Goal: Task Accomplishment & Management: Complete application form

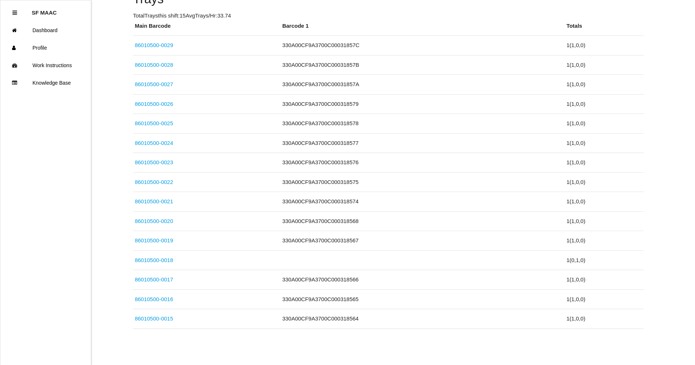
scroll to position [65, 0]
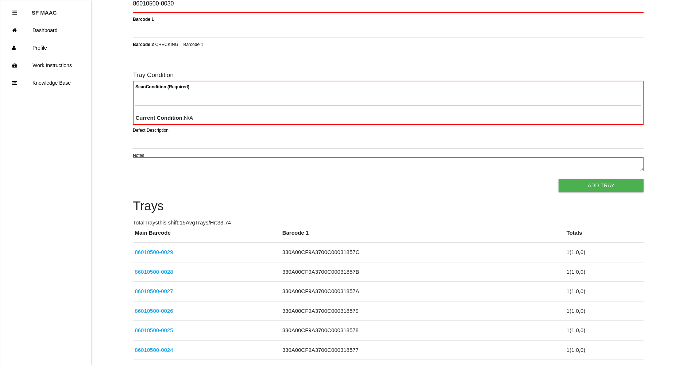
type Barcode "86010500-0030"
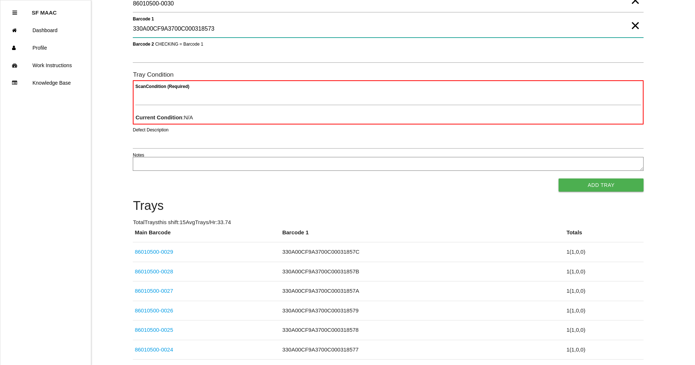
type 1 "330A00CF9A3700C000318573"
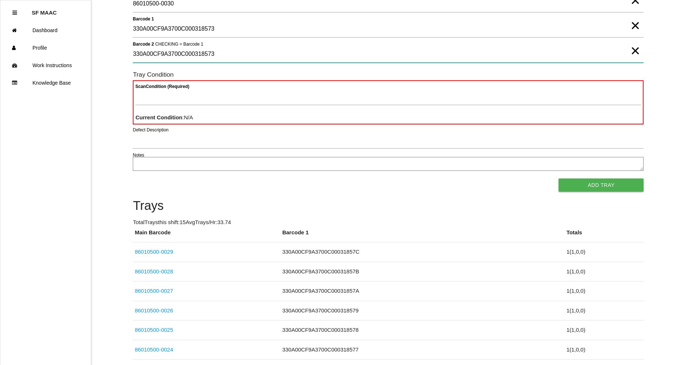
type 2 "330A00CF9A3700C000318573"
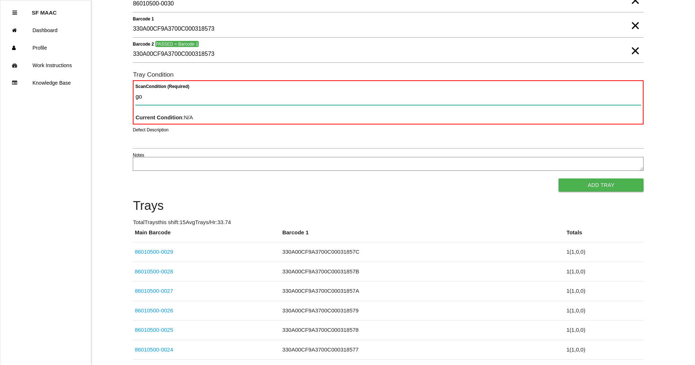
type Condition "goo"
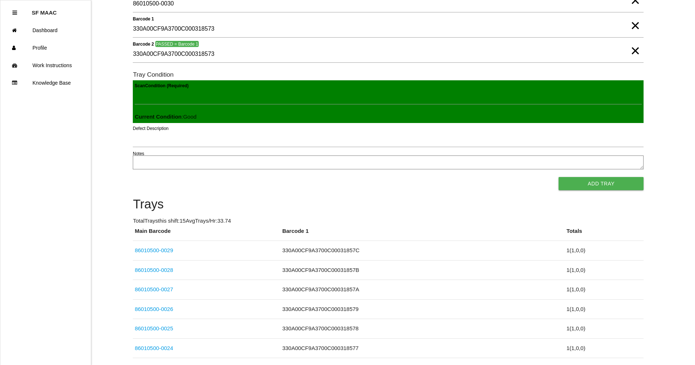
click at [558, 177] on button "Add Tray" at bounding box center [600, 183] width 85 height 13
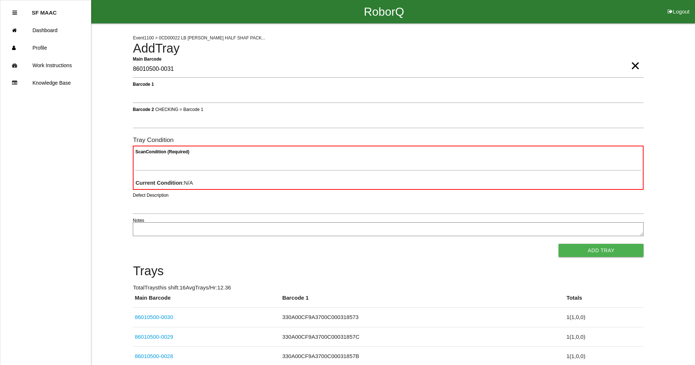
type Barcode "86010500-0031"
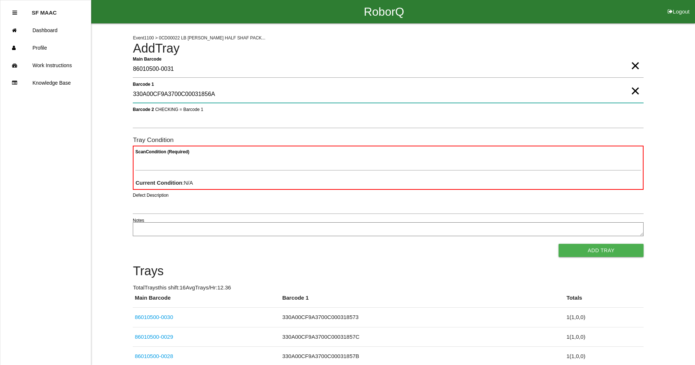
type 1 "330A00CF9A3700C00031856A"
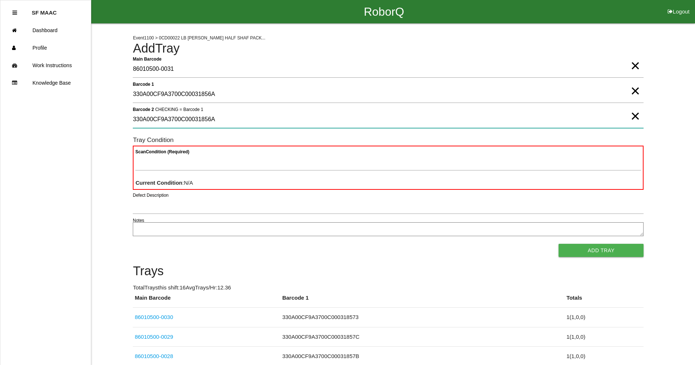
type 2 "330A00CF9A3700C00031856A"
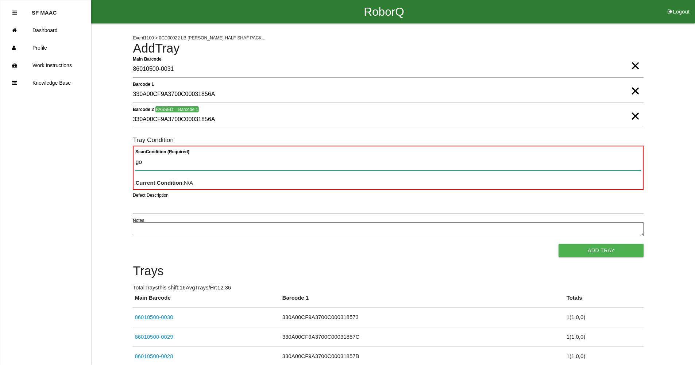
type Condition "goo"
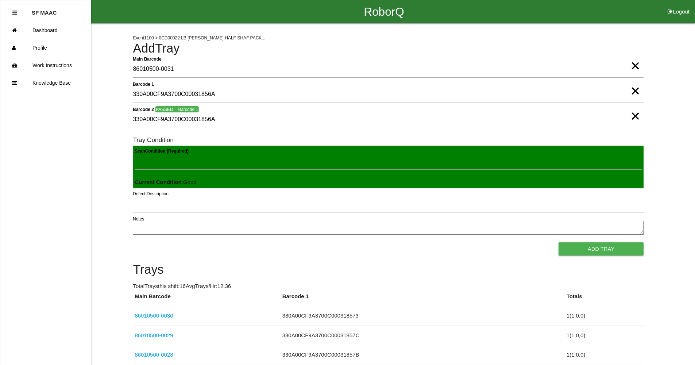
click at [558, 242] on button "Add Tray" at bounding box center [600, 248] width 85 height 13
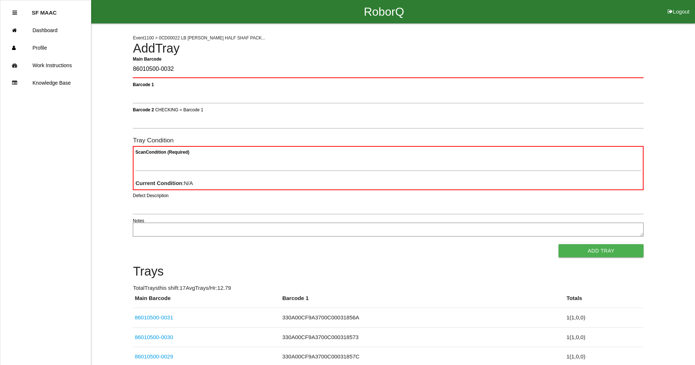
type Barcode "86010500-0032"
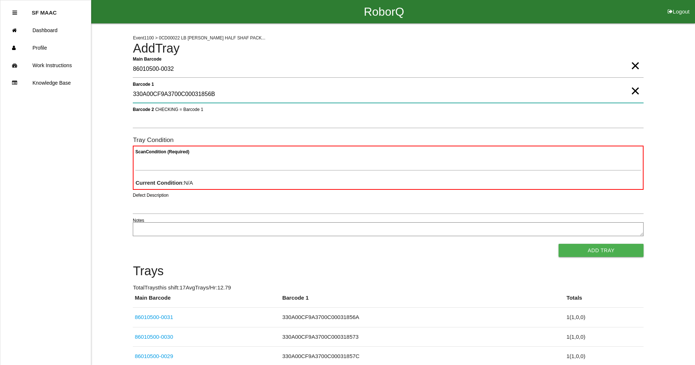
type 1 "330A00CF9A3700C00031856B"
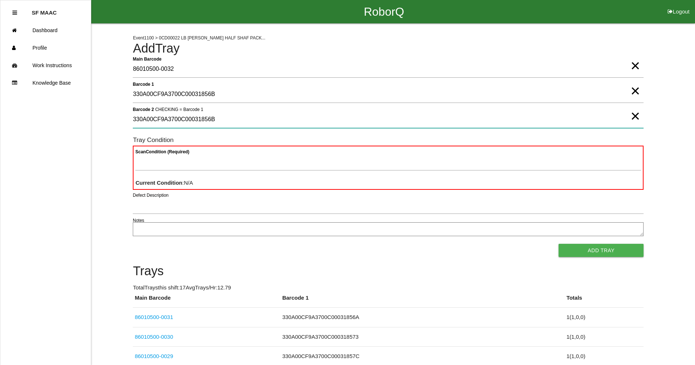
type 2 "330A00CF9A3700C00031856B"
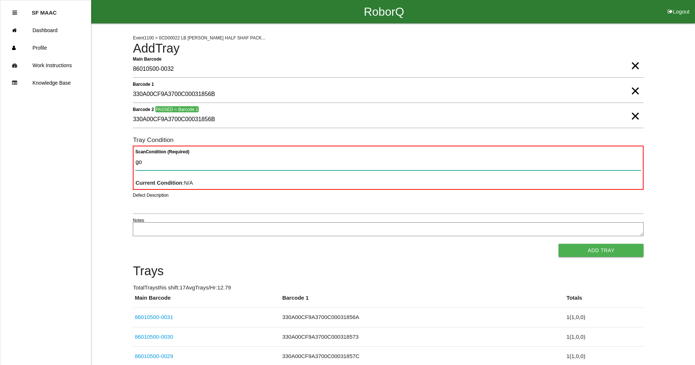
type Condition "goo"
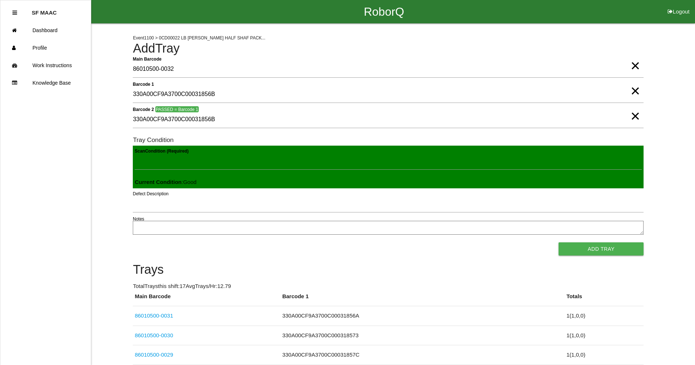
click at [558, 242] on button "Add Tray" at bounding box center [600, 248] width 85 height 13
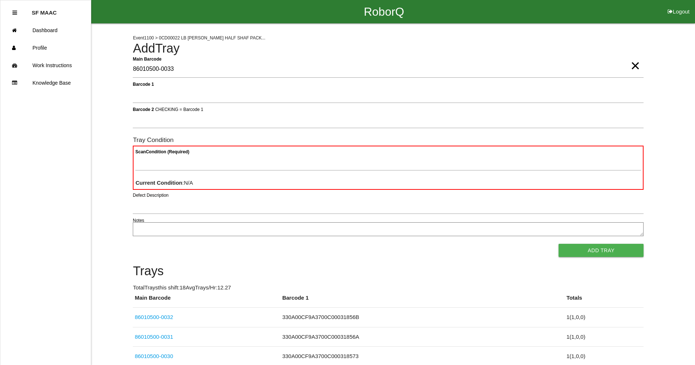
type Barcode "86010500-0033"
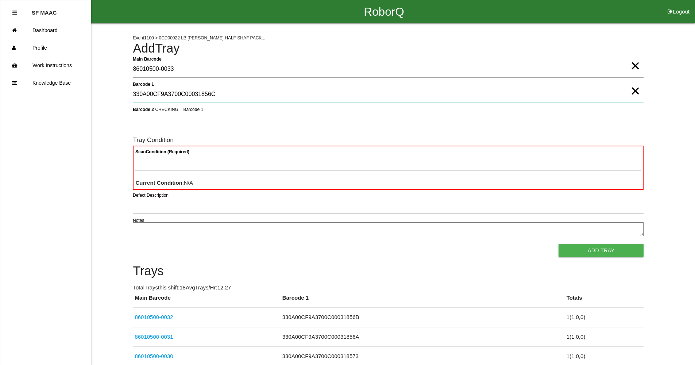
type 1 "330A00CF9A3700C00031856C"
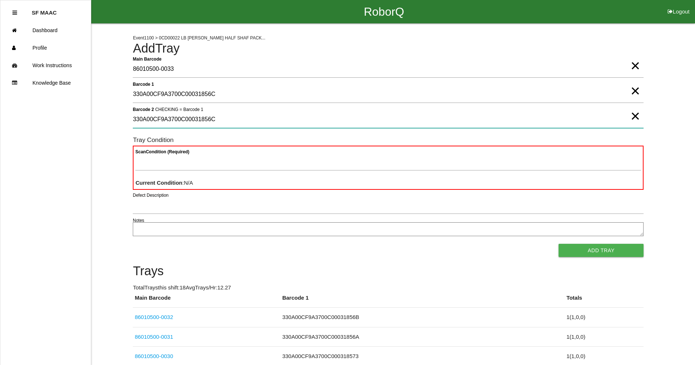
type 2 "330A00CF9A3700C00031856C"
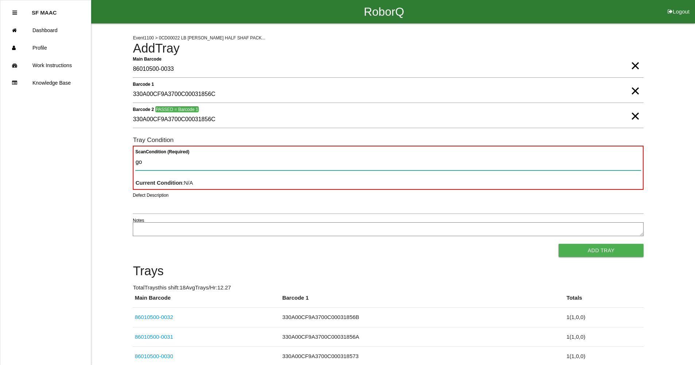
type Condition "goo"
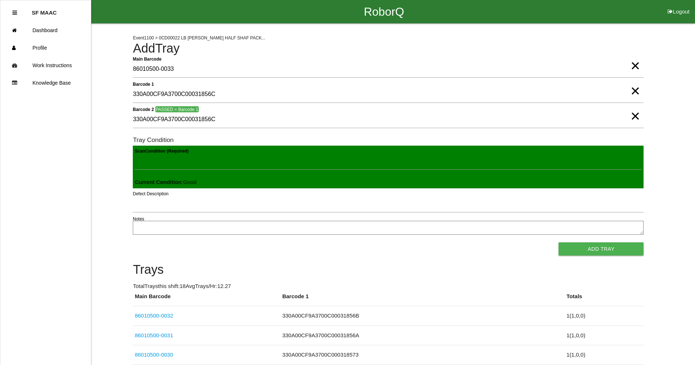
click at [558, 242] on button "Add Tray" at bounding box center [600, 248] width 85 height 13
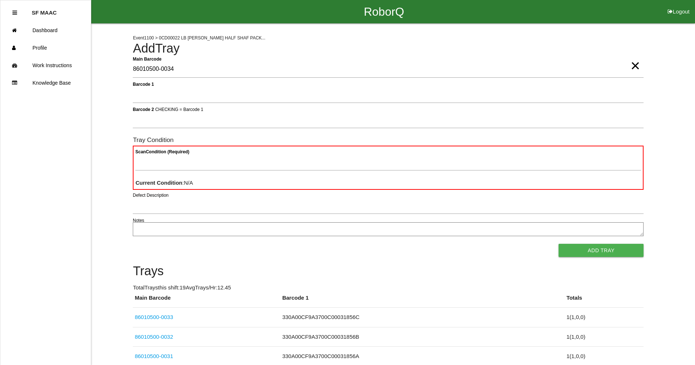
type Barcode "86010500-0034"
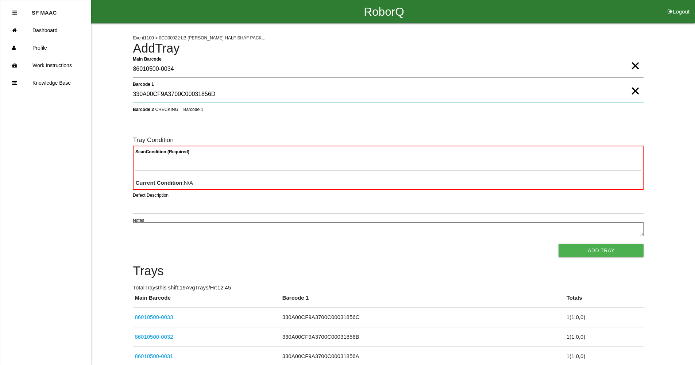
type 1 "330A00CF9A3700C00031856D"
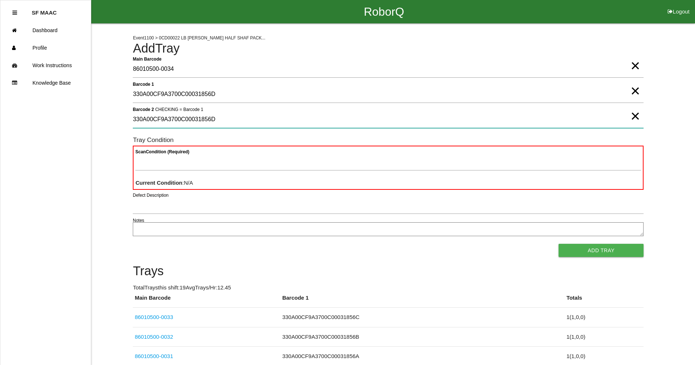
type 2 "330A00CF9A3700C00031856D"
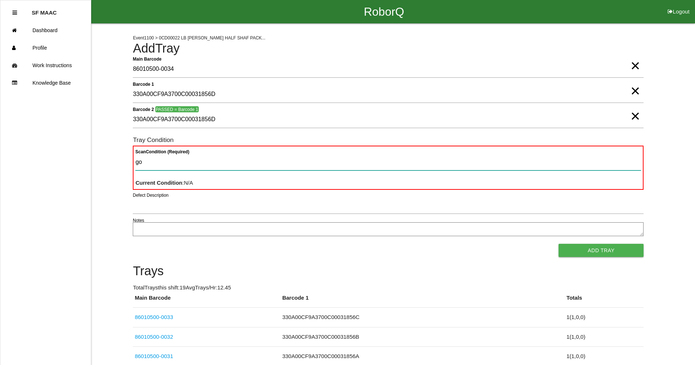
type Condition "goo"
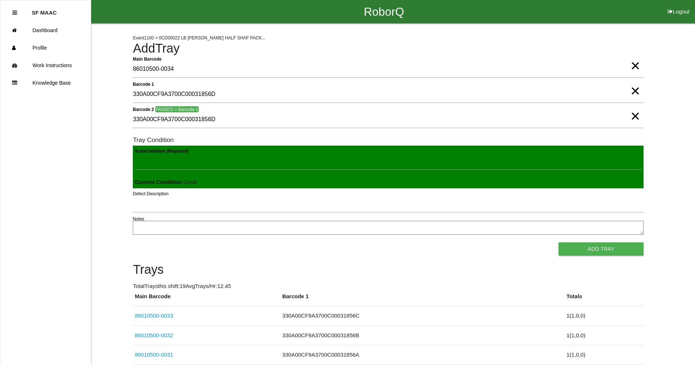
click at [558, 242] on button "Add Tray" at bounding box center [600, 248] width 85 height 13
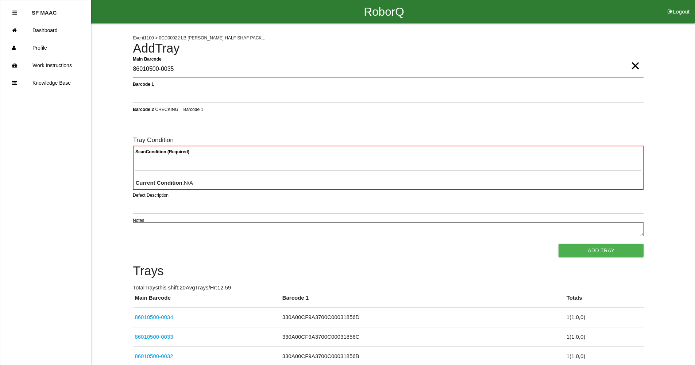
type Barcode "86010500-0035"
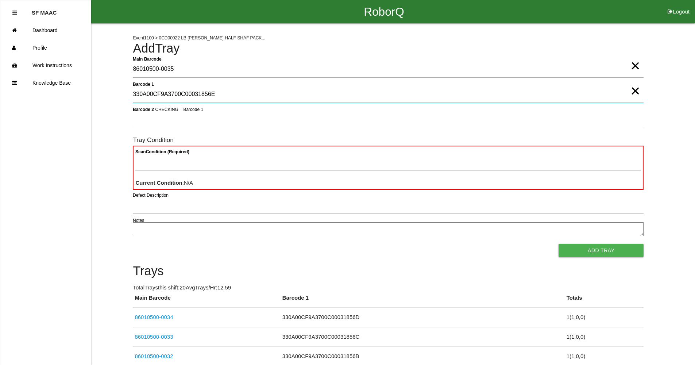
type 1 "330A00CF9A3700C00031856E"
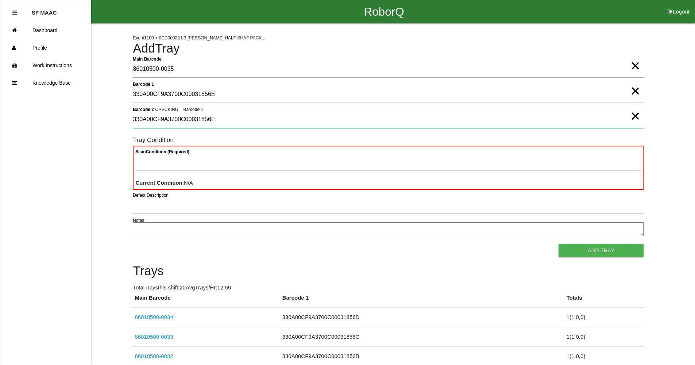
type 2 "330A00CF9A3700C00031856E"
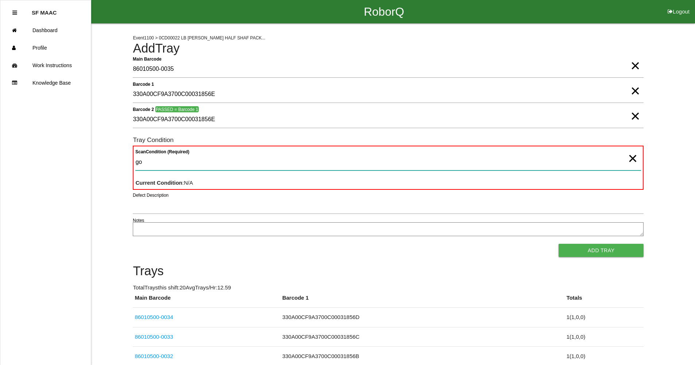
type Condition "goo"
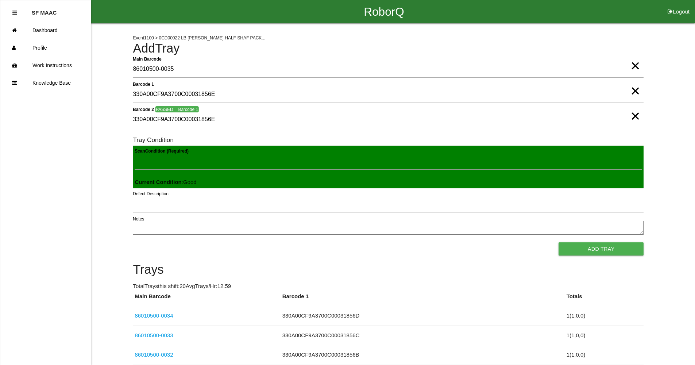
click at [558, 242] on button "Add Tray" at bounding box center [600, 248] width 85 height 13
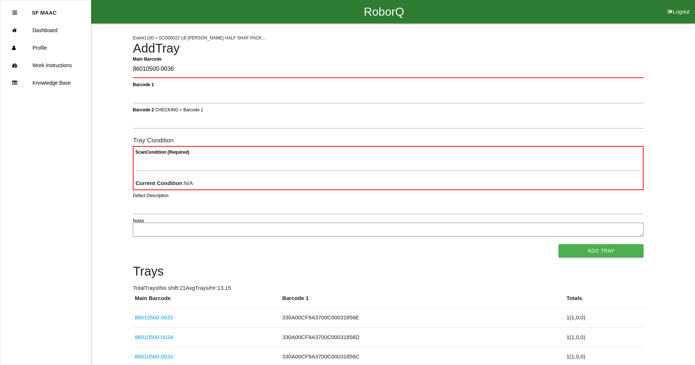
type Barcode "86010500-0036"
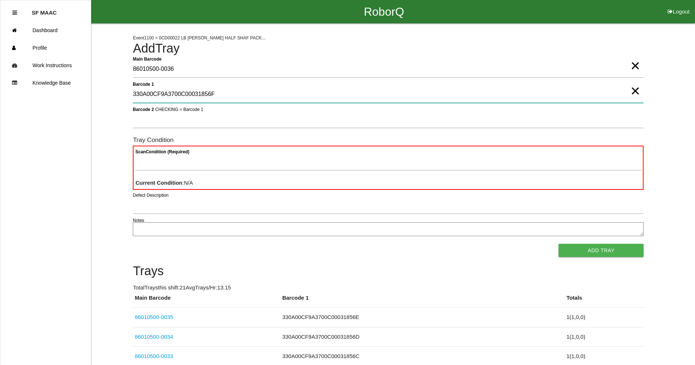
type 1 "330A00CF9A3700C00031856F"
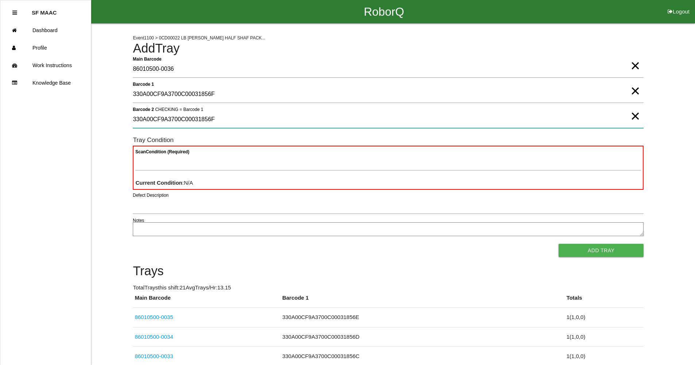
type 2 "330A00CF9A3700C00031856F"
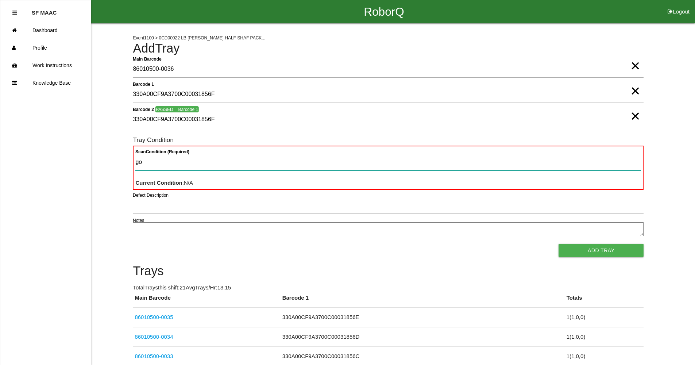
type Condition "goo"
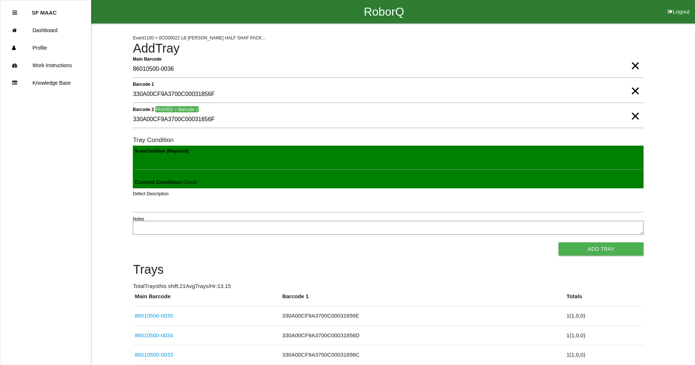
click at [558, 242] on button "Add Tray" at bounding box center [600, 248] width 85 height 13
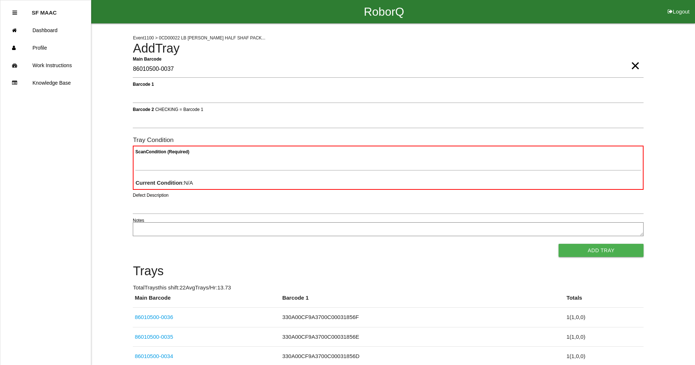
type Barcode "86010500-0037"
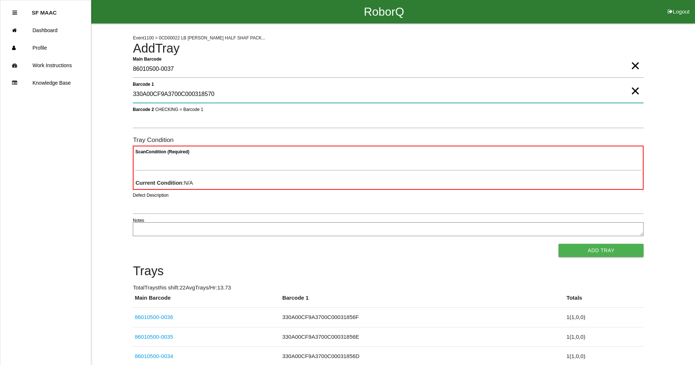
type 1 "330A00CF9A3700C000318570"
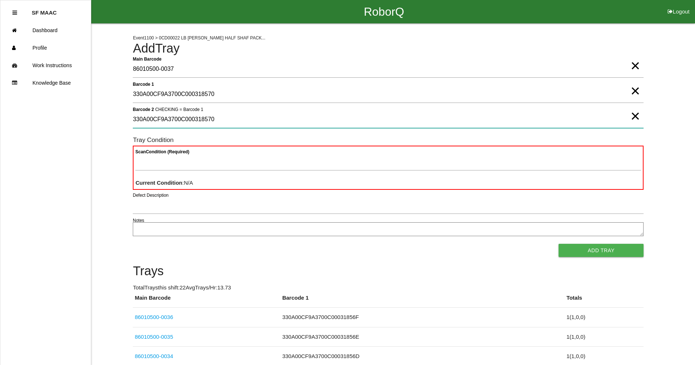
type 2 "330A00CF9A3700C000318570"
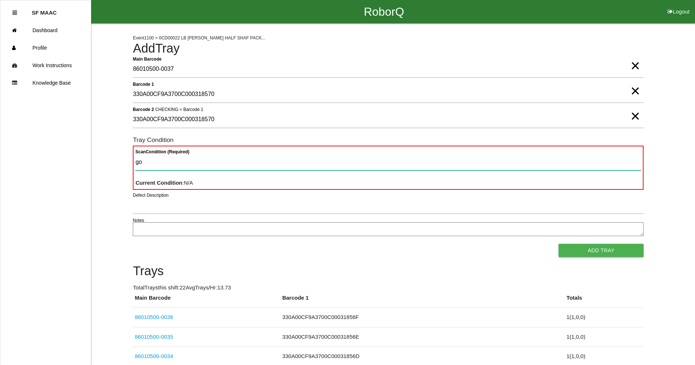
type Condition "goo"
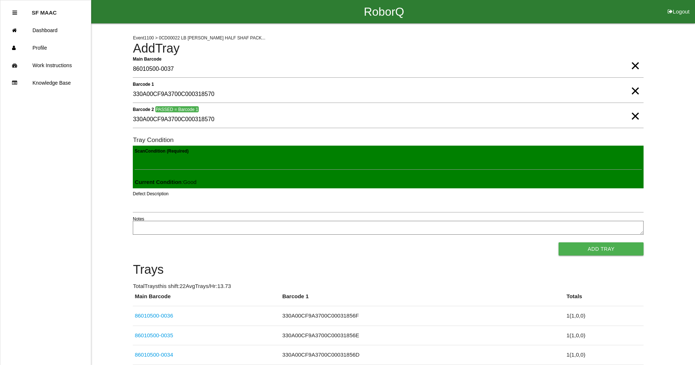
click at [558, 242] on button "Add Tray" at bounding box center [600, 248] width 85 height 13
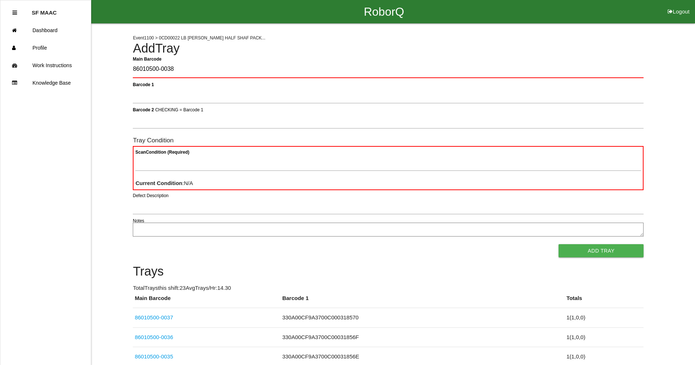
type Barcode "86010500-0038"
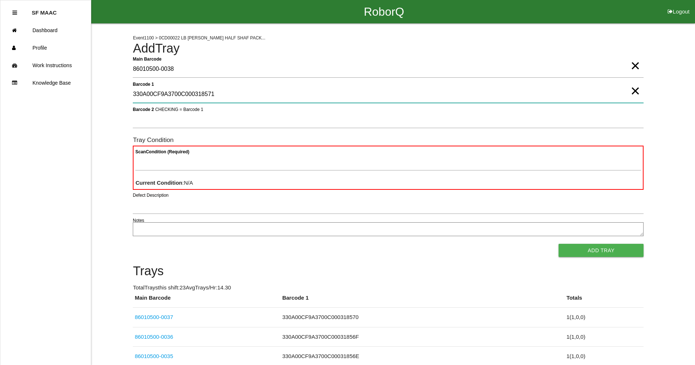
type 1 "330A00CF9A3700C000318571"
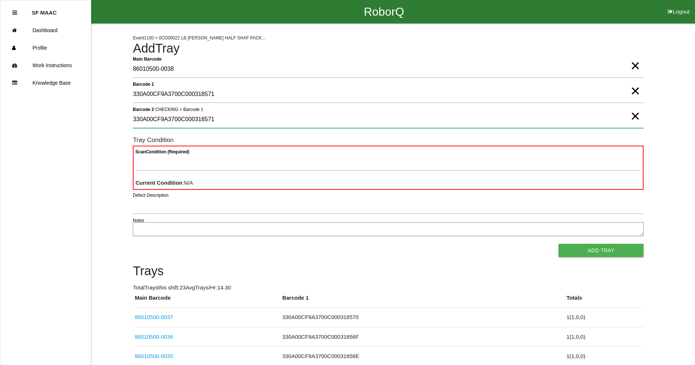
type 2 "330A00CF9A3700C000318571"
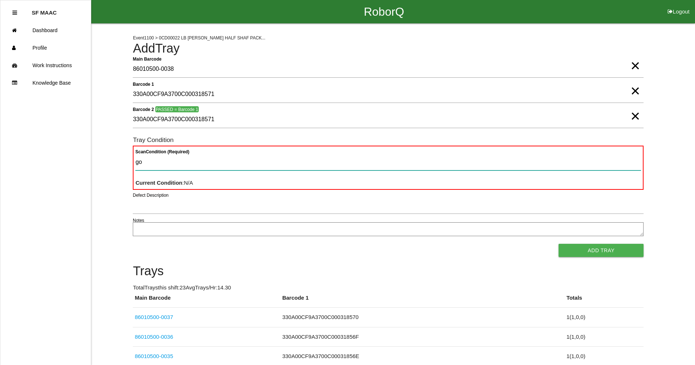
type Condition "goo"
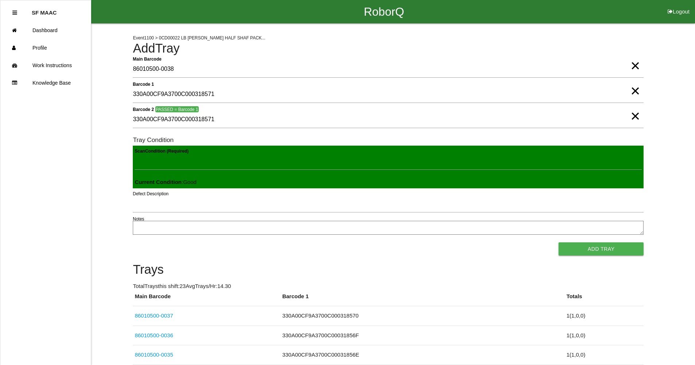
click at [558, 242] on button "Add Tray" at bounding box center [600, 248] width 85 height 13
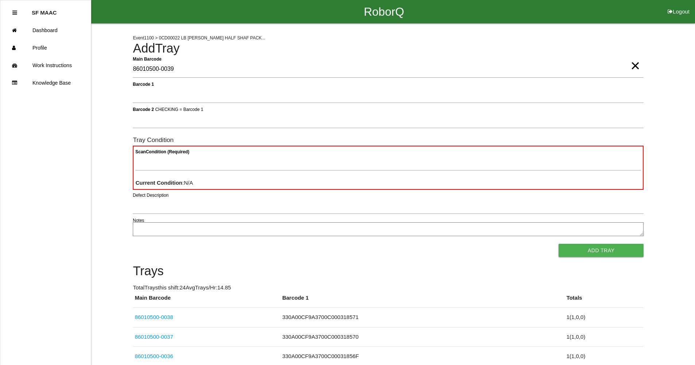
type Barcode "86010500-0039"
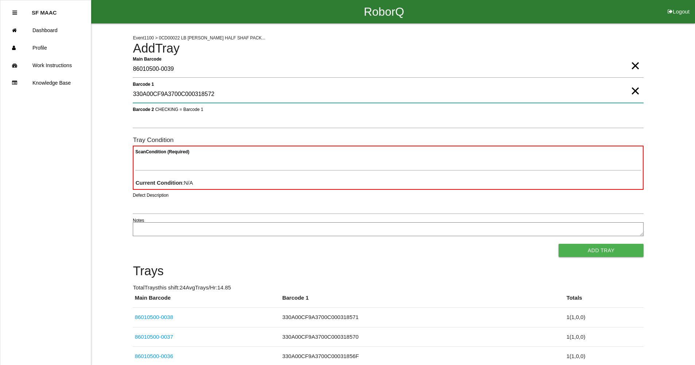
type 1 "330A00CF9A3700C000318572"
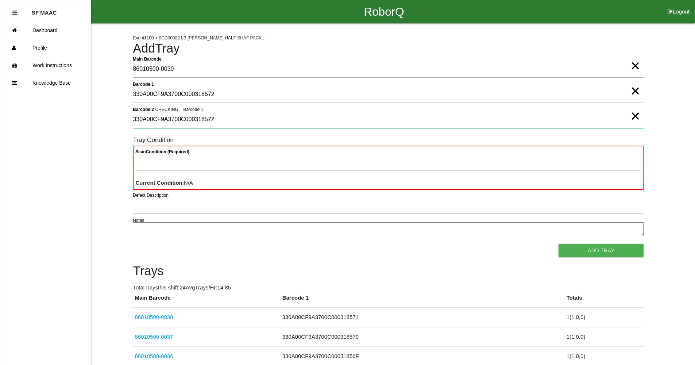
type 2 "330A00CF9A3700C000318572"
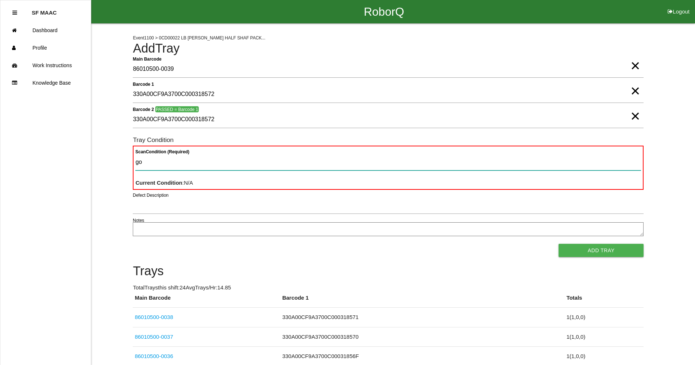
type Condition "goo"
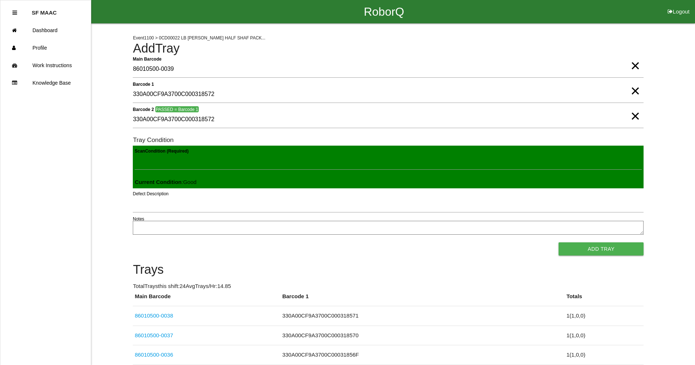
click at [558, 242] on button "Add Tray" at bounding box center [600, 248] width 85 height 13
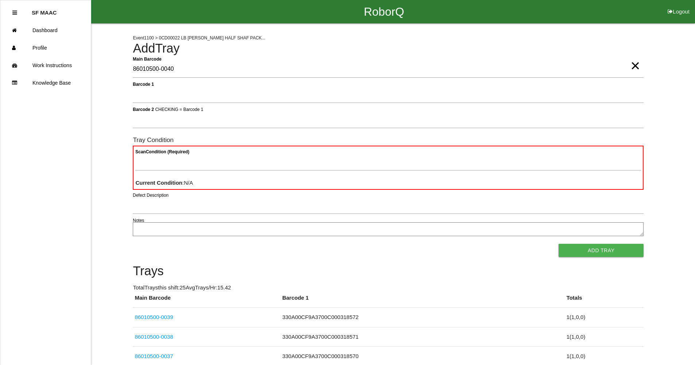
type Barcode "86010500-0040"
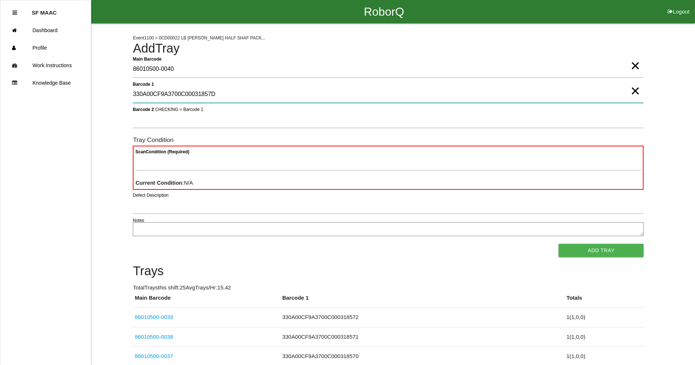
type 1 "330A00CF9A3700C00031857D"
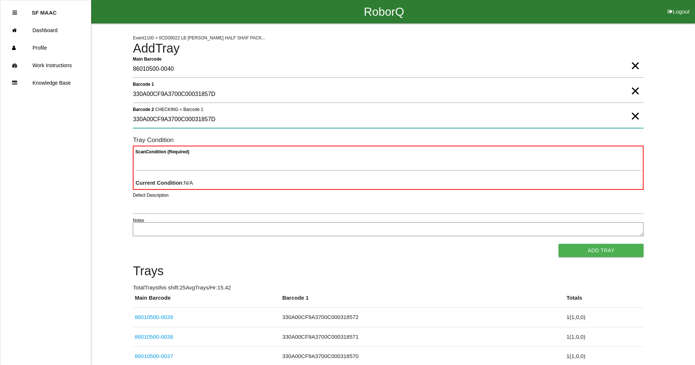
type 2 "330A00CF9A3700C00031857D"
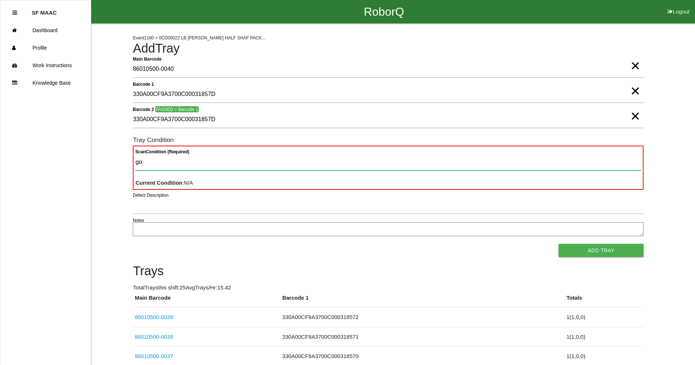
type Condition "goo"
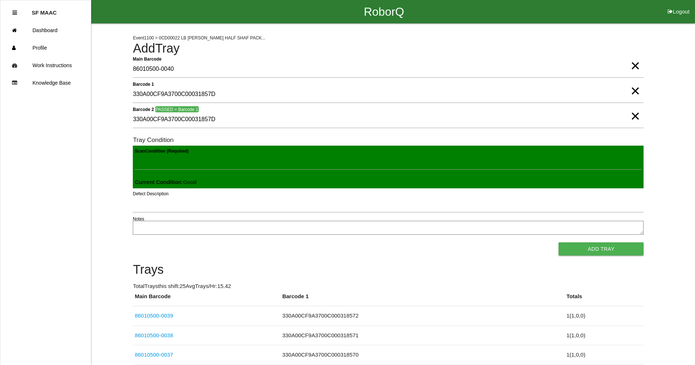
click at [558, 242] on button "Add Tray" at bounding box center [600, 248] width 85 height 13
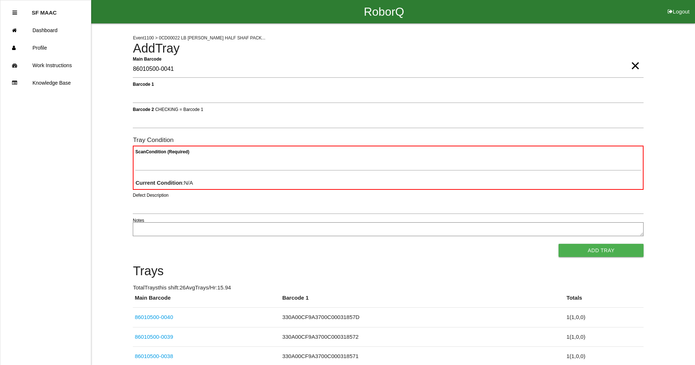
type Barcode "86010500-0041"
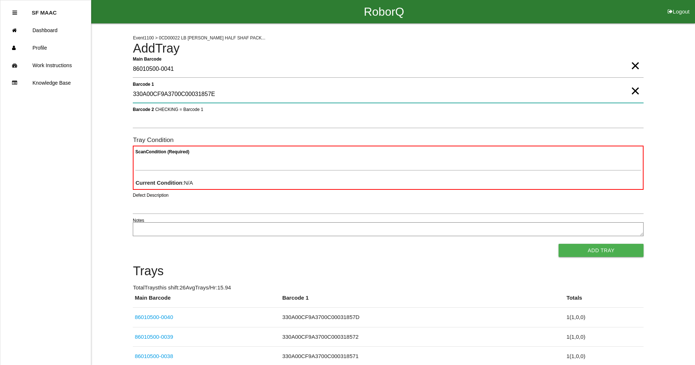
type 1 "330A00CF9A3700C00031857E"
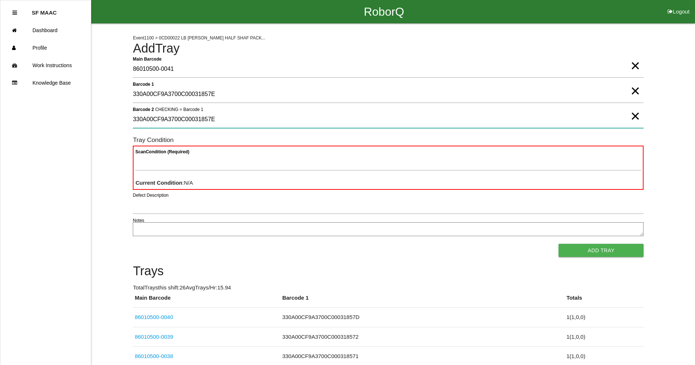
type 2 "330A00CF9A3700C00031857E"
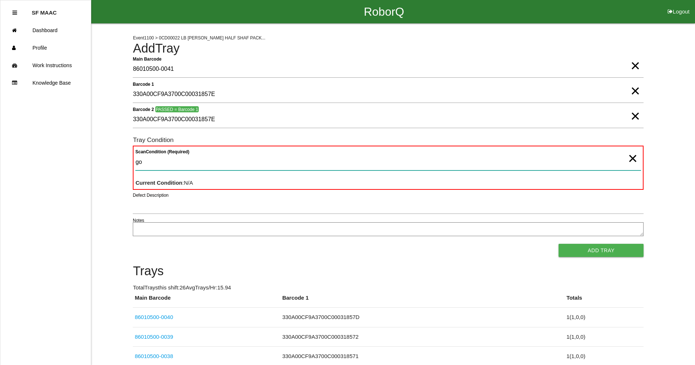
type Condition "goo"
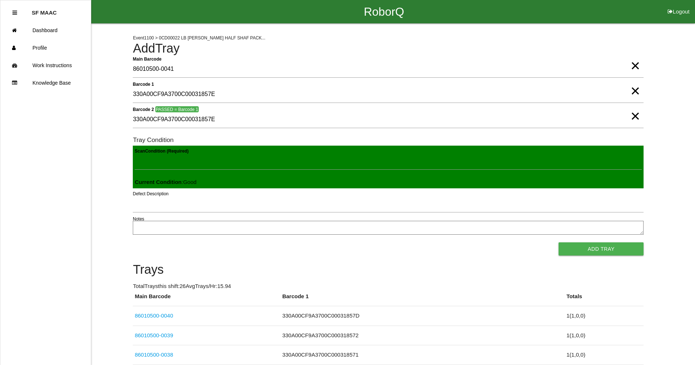
click at [558, 242] on button "Add Tray" at bounding box center [600, 248] width 85 height 13
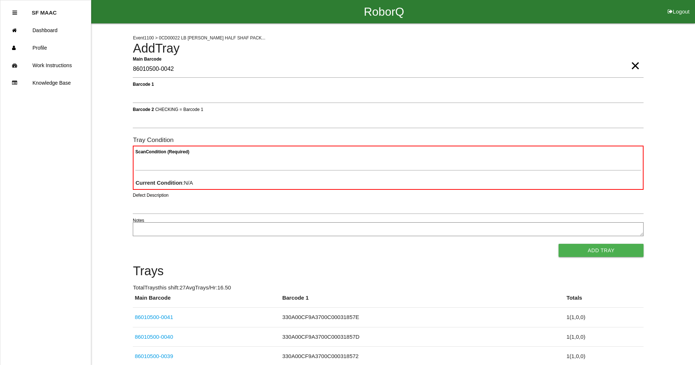
type Barcode "86010500-0042"
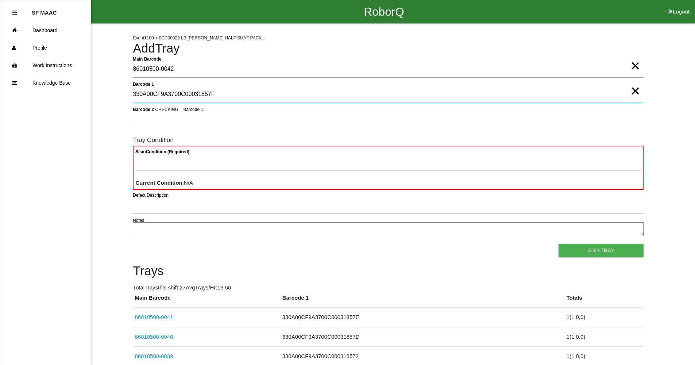
type 1 "330A00CF9A3700C00031857F"
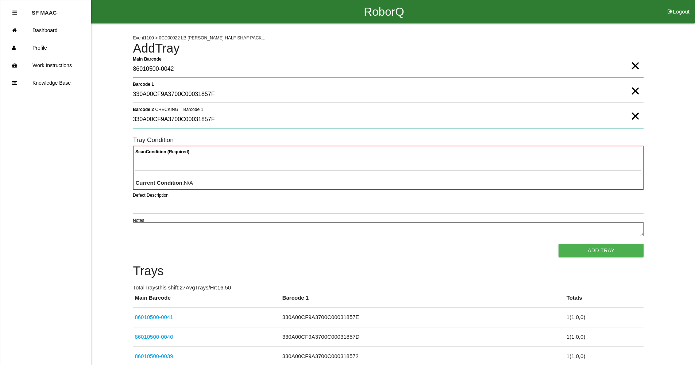
type 2 "330A00CF9A3700C00031857F"
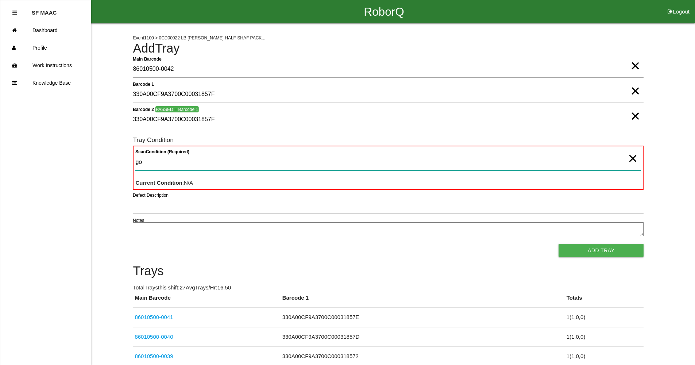
type Condition "goo"
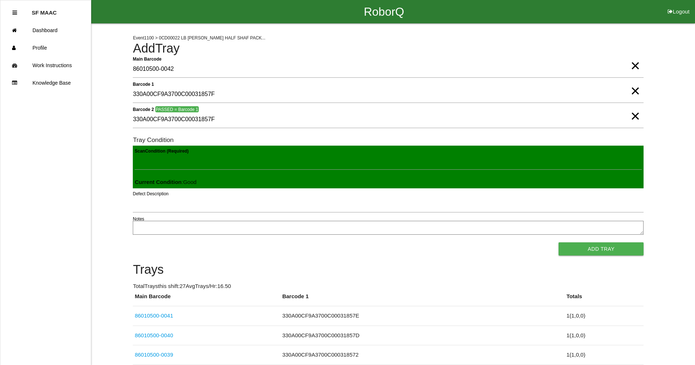
click at [558, 242] on button "Add Tray" at bounding box center [600, 248] width 85 height 13
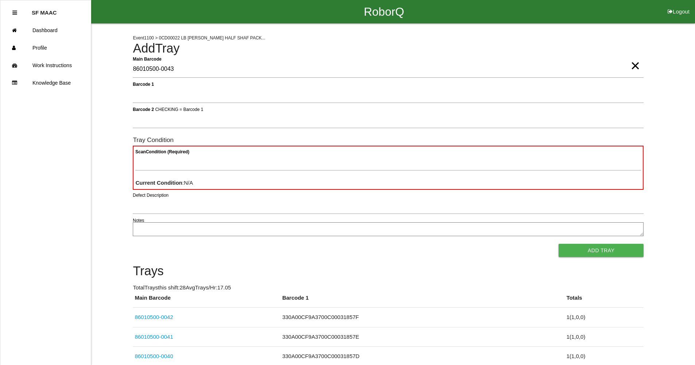
type Barcode "86010500-0043"
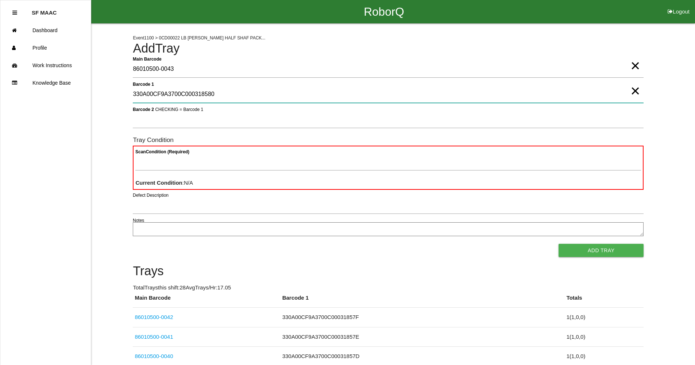
type 1 "330A00CF9A3700C000318580"
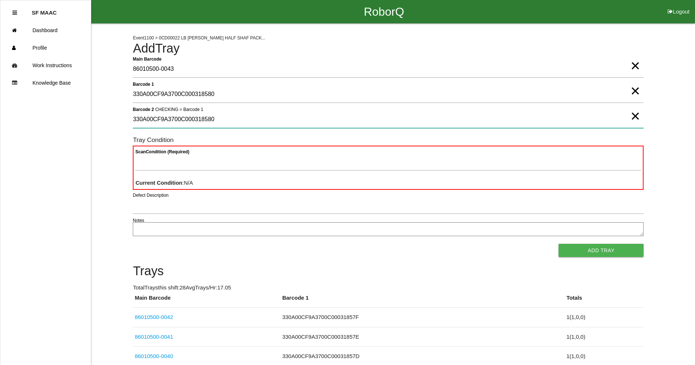
type 2 "330A00CF9A3700C000318580"
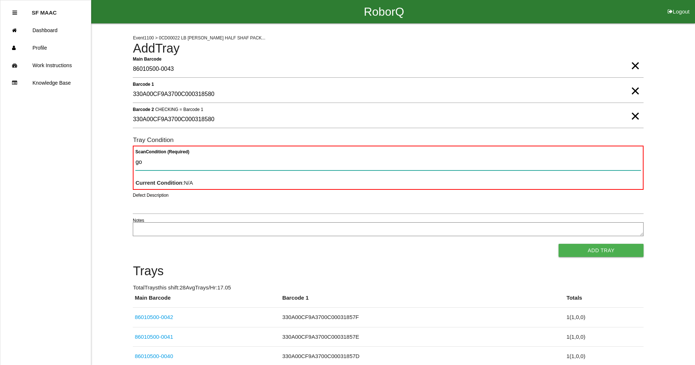
type Condition "goo"
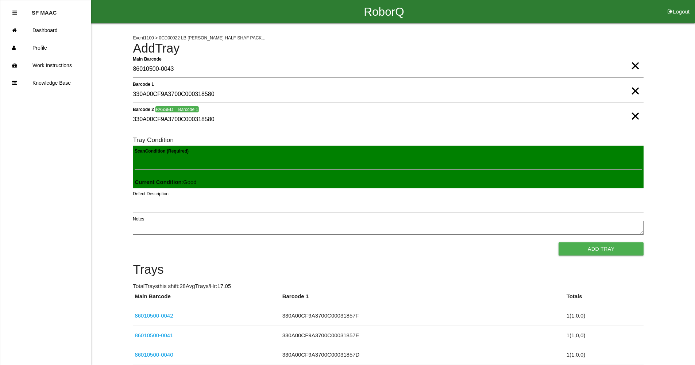
click at [558, 242] on button "Add Tray" at bounding box center [600, 248] width 85 height 13
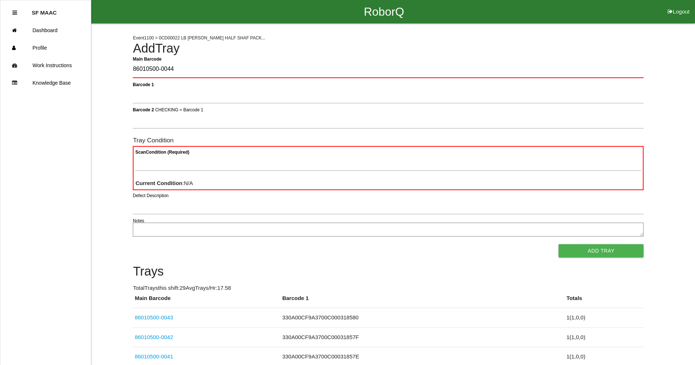
type Barcode "86010500-0044"
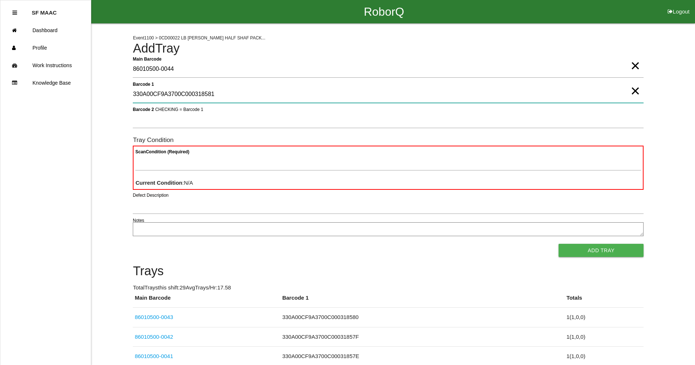
type 1 "330A00CF9A3700C000318581"
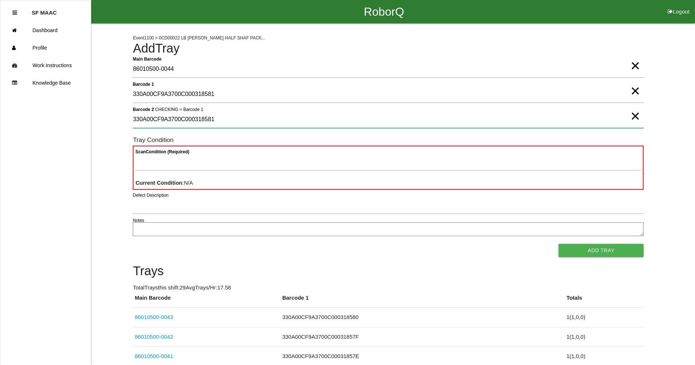
type 2 "330A00CF9A3700C000318581"
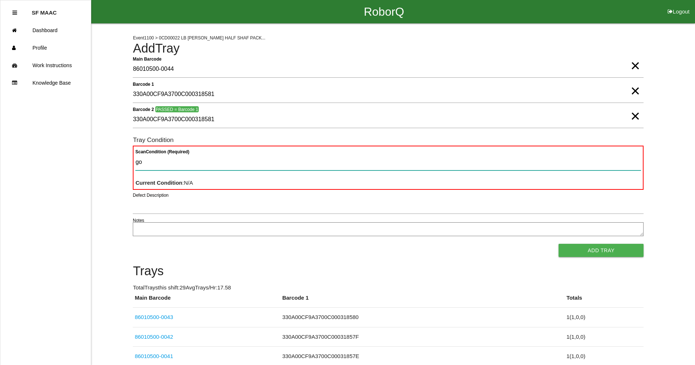
type Condition "goo"
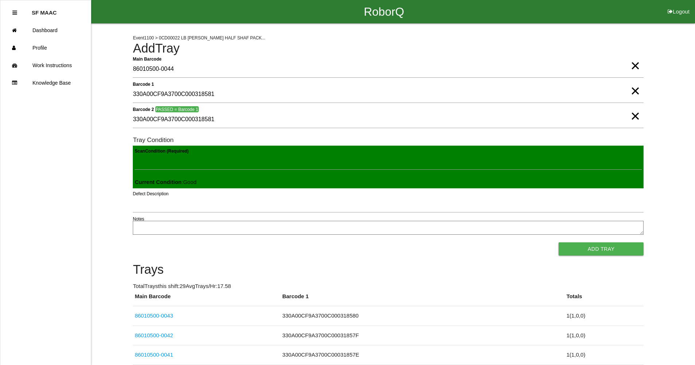
click at [558, 242] on button "Add Tray" at bounding box center [600, 248] width 85 height 13
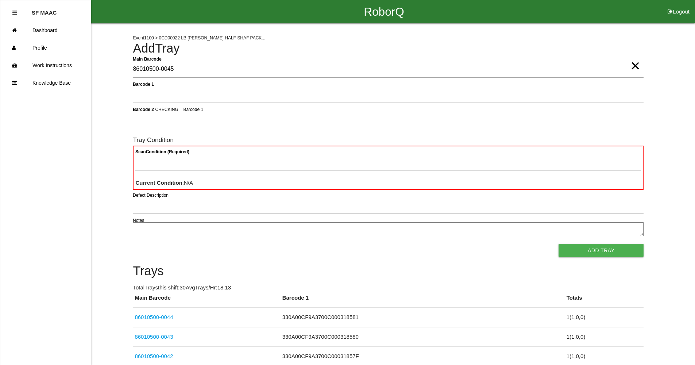
type Barcode "86010500-0045"
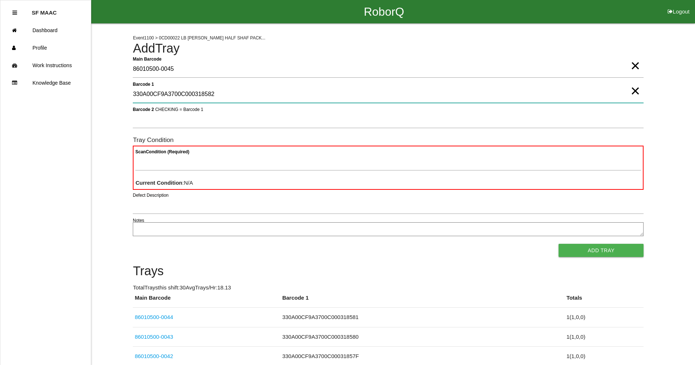
type 1 "330A00CF9A3700C000318582"
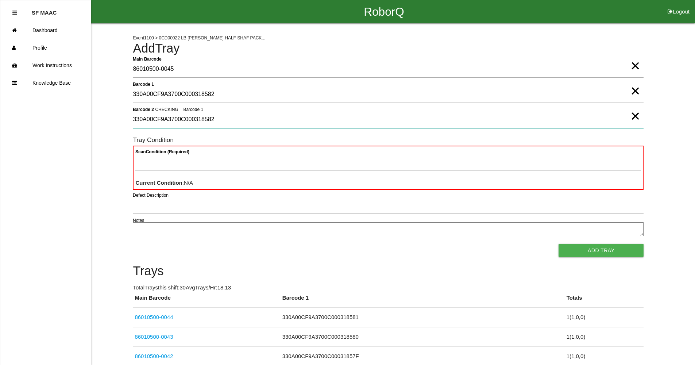
type 2 "330A00CF9A3700C000318582"
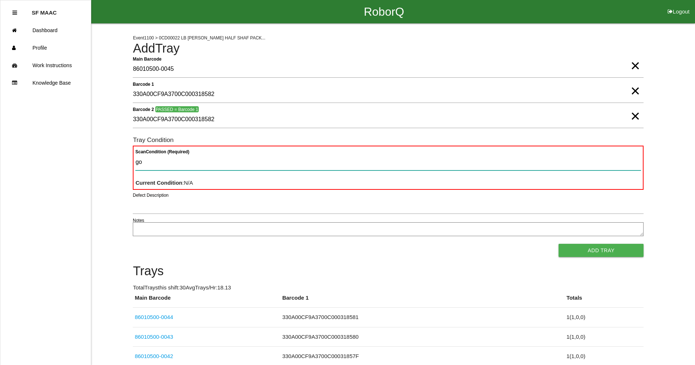
type Condition "goo"
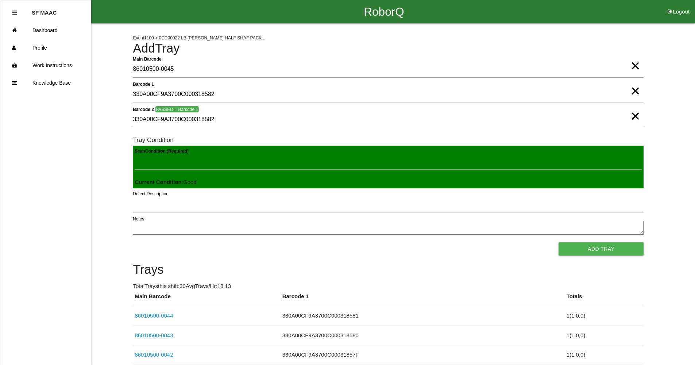
click at [558, 242] on button "Add Tray" at bounding box center [600, 248] width 85 height 13
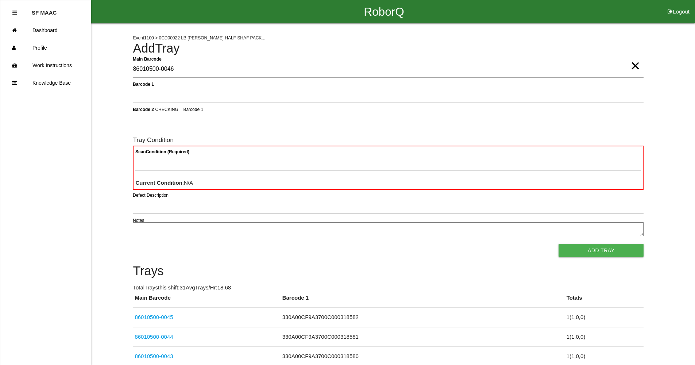
type Barcode "86010500-0046"
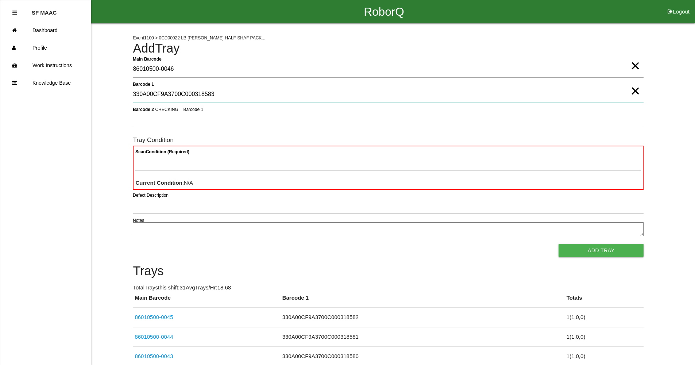
type 1 "330A00CF9A3700C000318583"
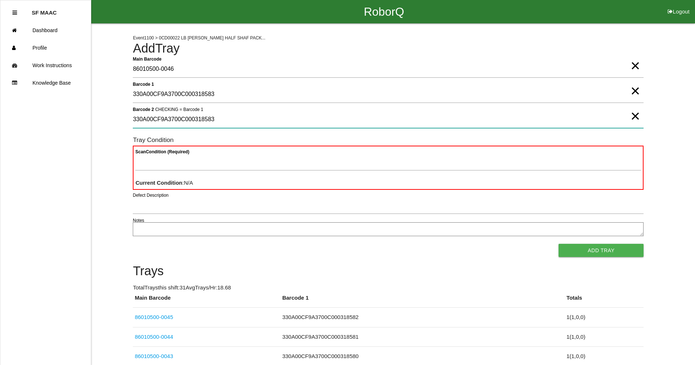
type 2 "330A00CF9A3700C000318583"
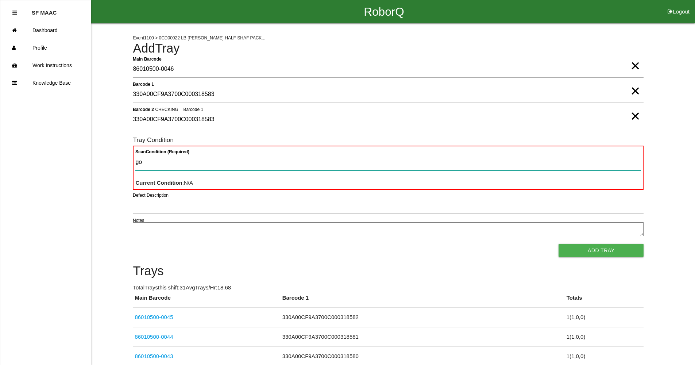
type Condition "goo"
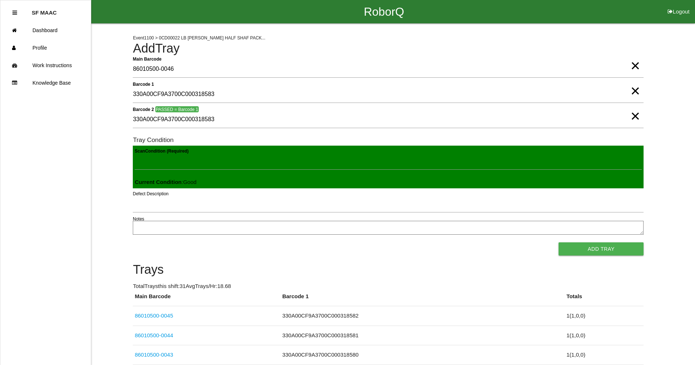
click at [558, 242] on button "Add Tray" at bounding box center [600, 248] width 85 height 13
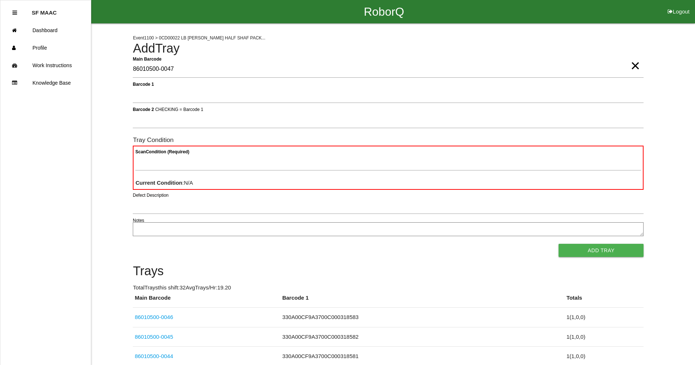
type Barcode "86010500-0047"
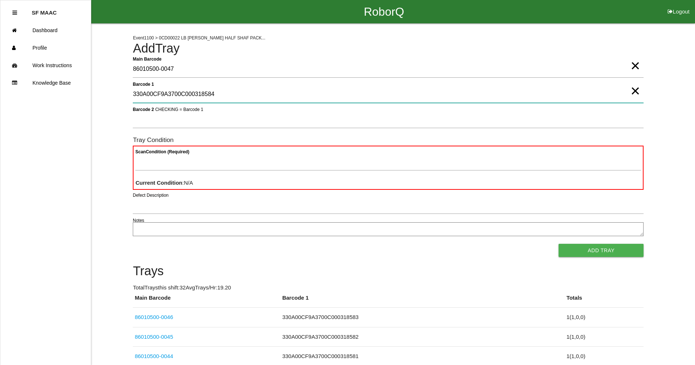
type 1 "330A00CF9A3700C000318584"
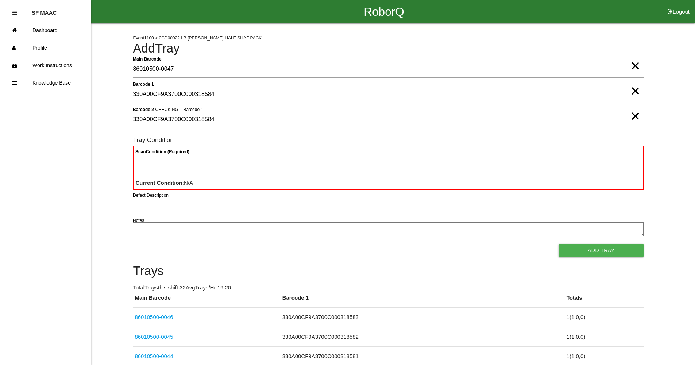
type 2 "330A00CF9A3700C000318584"
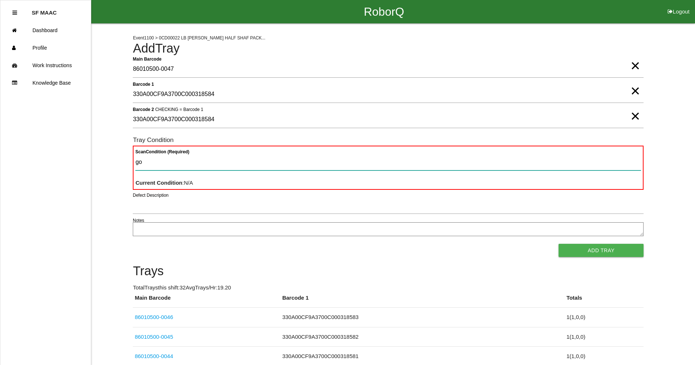
type Condition "goo"
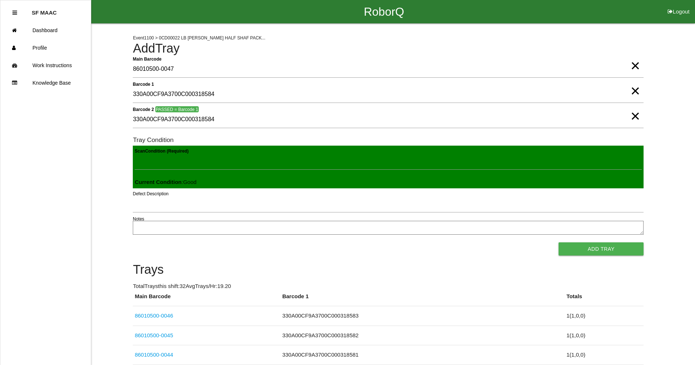
click at [558, 242] on button "Add Tray" at bounding box center [600, 248] width 85 height 13
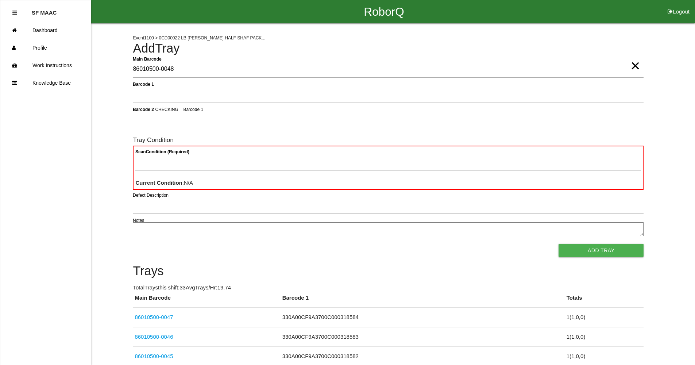
type Barcode "86010500-0048"
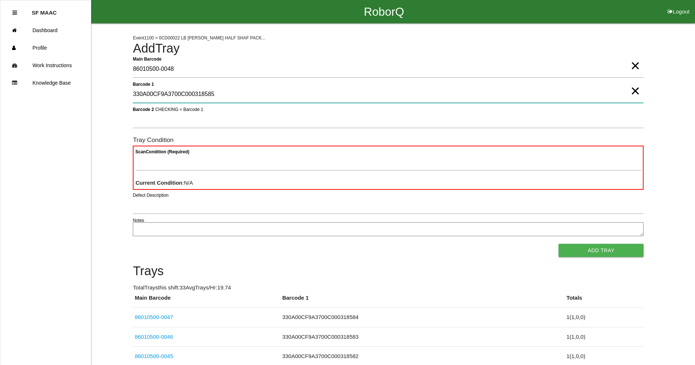
type 1 "330A00CF9A3700C000318585"
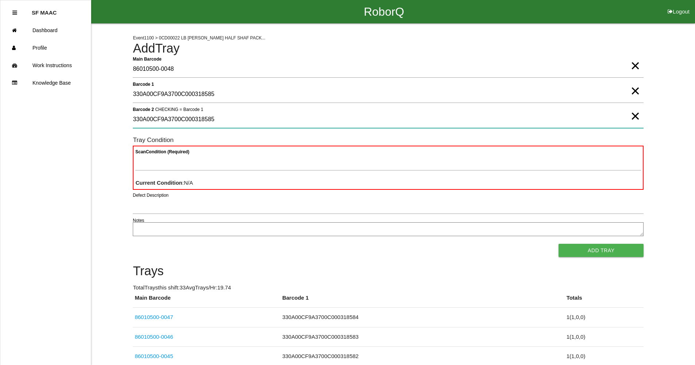
type 2 "330A00CF9A3700C000318585"
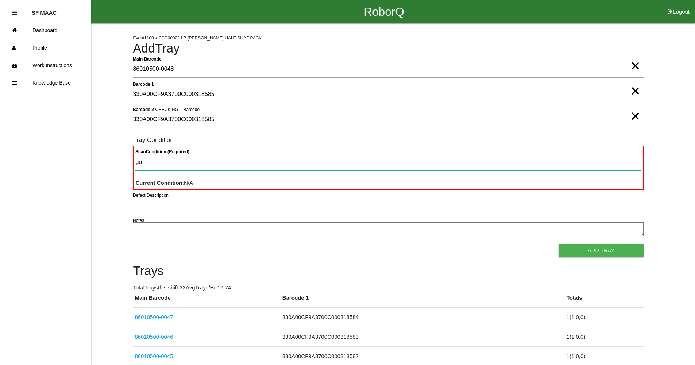
type Condition "goo"
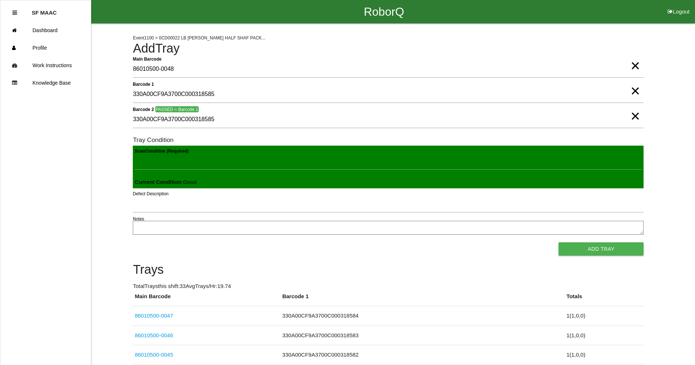
click at [558, 242] on button "Add Tray" at bounding box center [600, 248] width 85 height 13
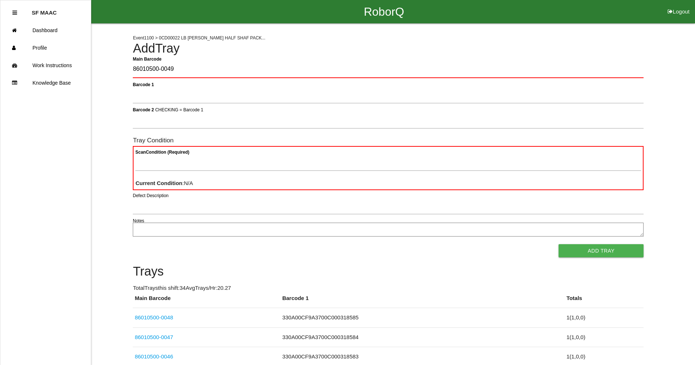
type Barcode "86010500-0049"
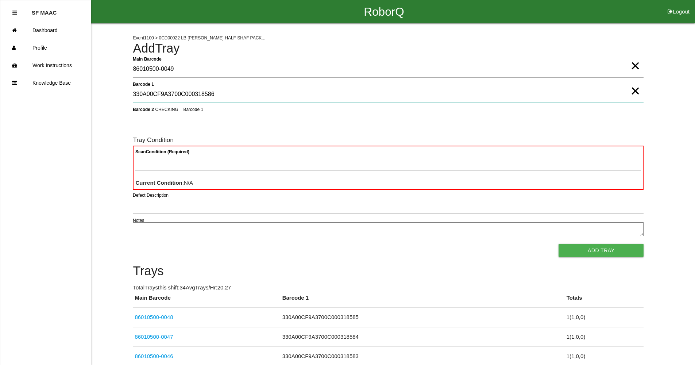
type 1 "330A00CF9A3700C000318586"
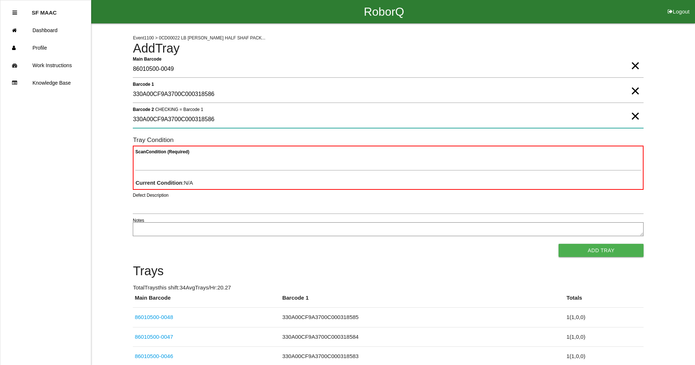
type 2 "330A00CF9A3700C000318586"
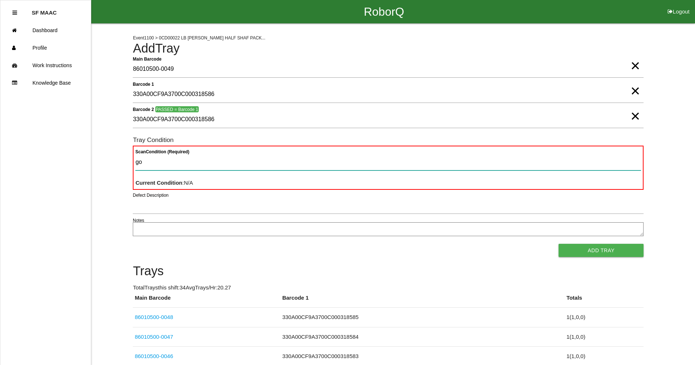
type Condition "goo"
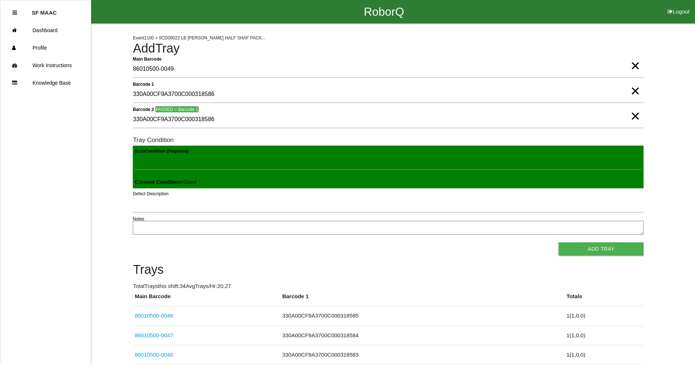
click at [558, 242] on button "Add Tray" at bounding box center [600, 248] width 85 height 13
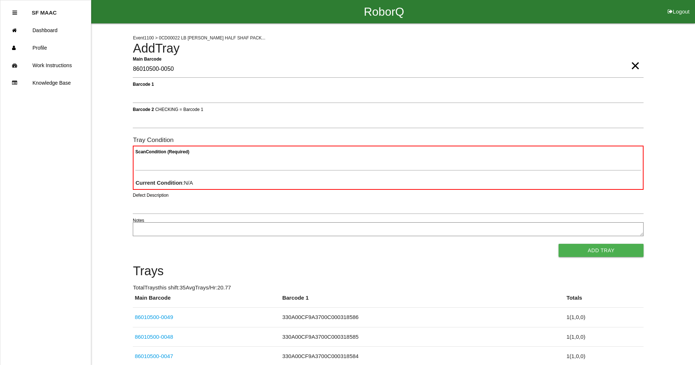
type Barcode "86010500-0050"
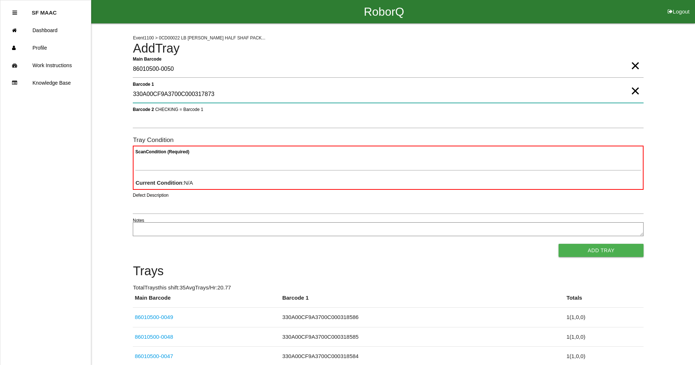
type 1 "330A00CF9A3700C000317873"
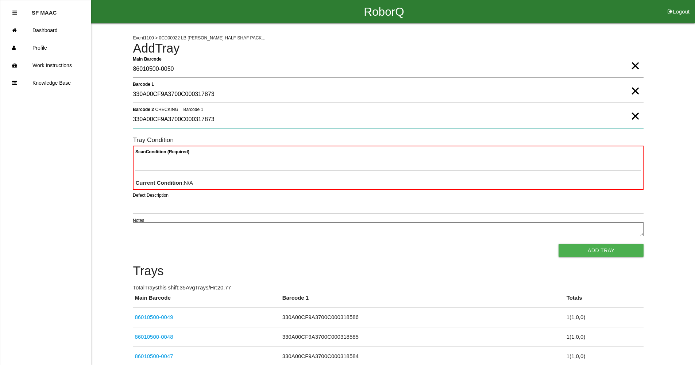
type 2 "330A00CF9A3700C000317873"
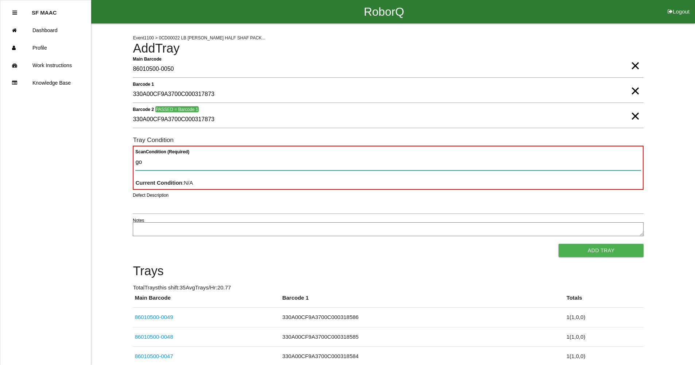
type Condition "goo"
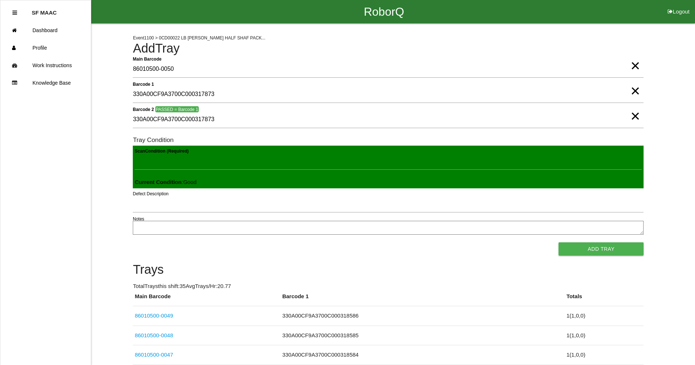
click at [558, 242] on button "Add Tray" at bounding box center [600, 248] width 85 height 13
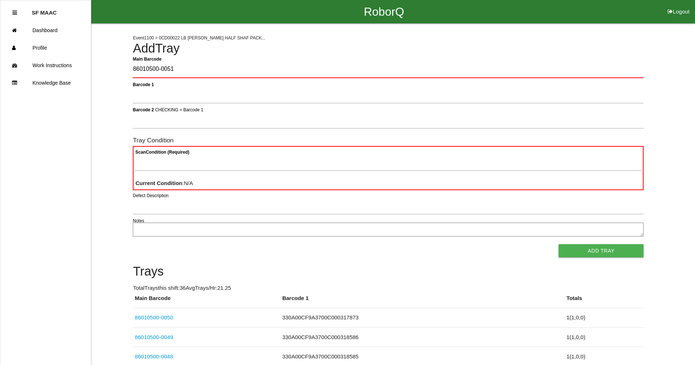
type Barcode "86010500-0051"
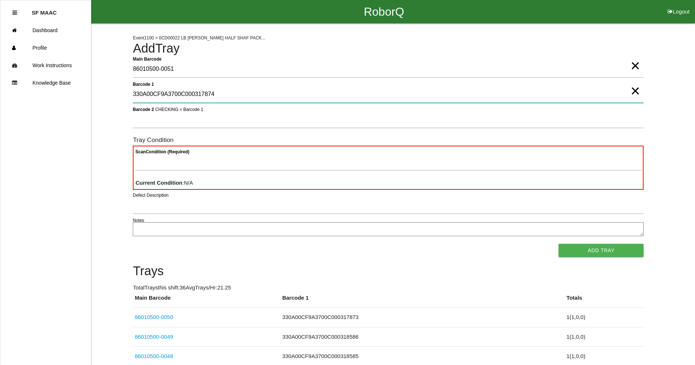
type 1 "330A00CF9A3700C000317874"
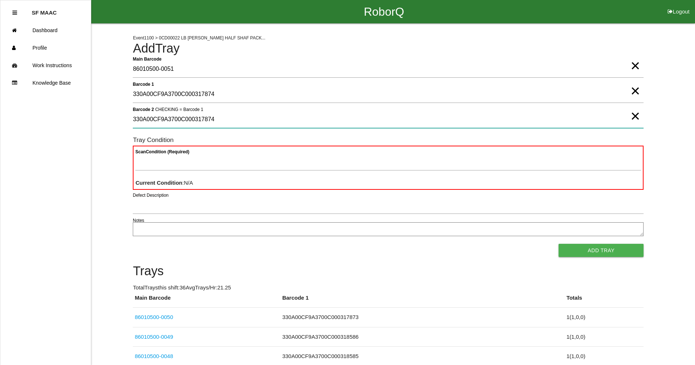
type 2 "330A00CF9A3700C000317874"
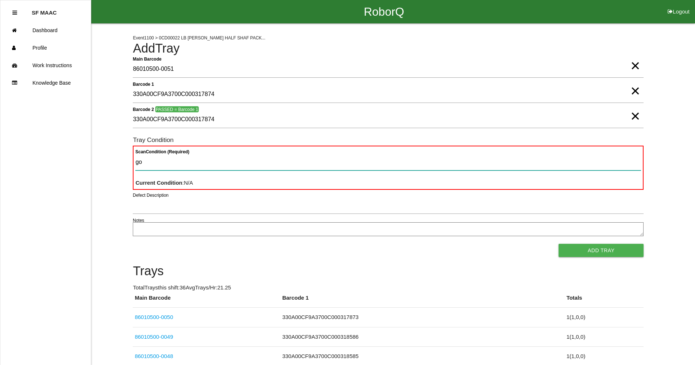
type Condition "goo"
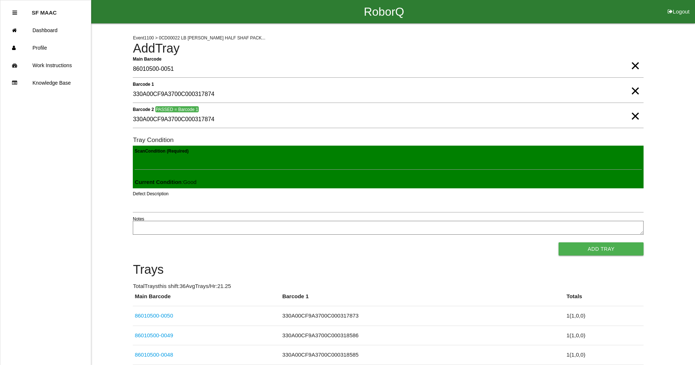
click at [558, 242] on button "Add Tray" at bounding box center [600, 248] width 85 height 13
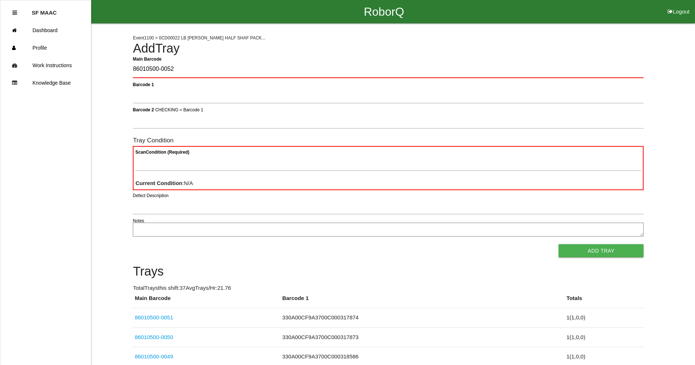
type Barcode "86010500-0052"
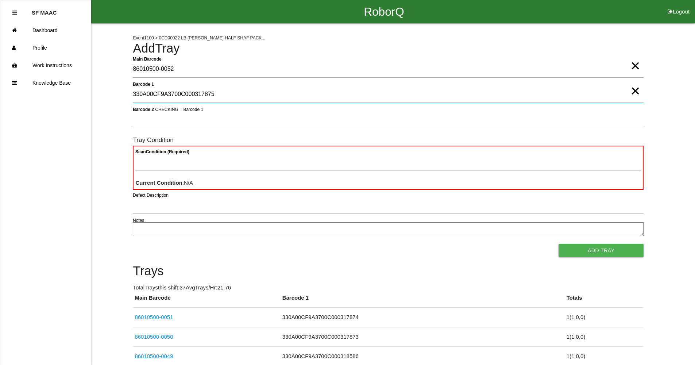
type 1 "330A00CF9A3700C000317875"
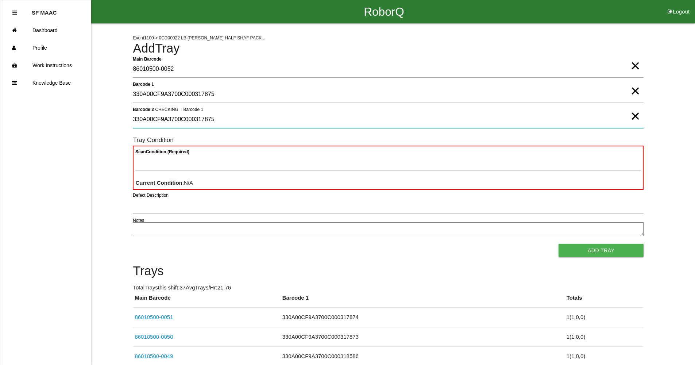
type 2 "330A00CF9A3700C000317875"
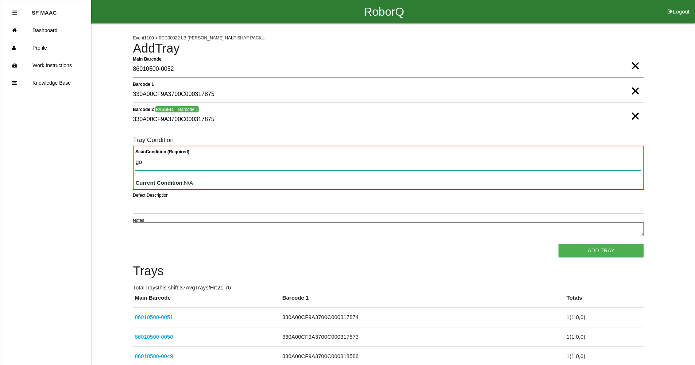
type Condition "goo"
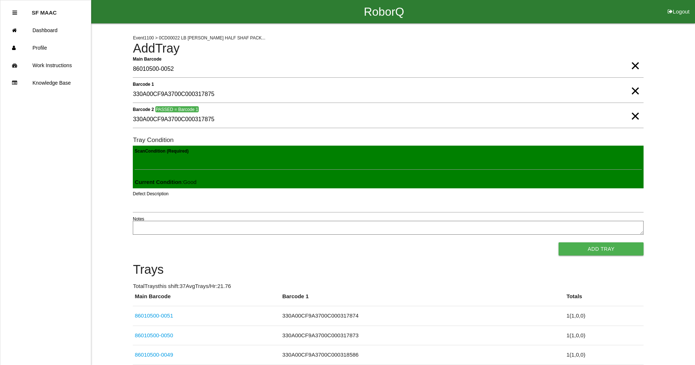
click at [558, 242] on button "Add Tray" at bounding box center [600, 248] width 85 height 13
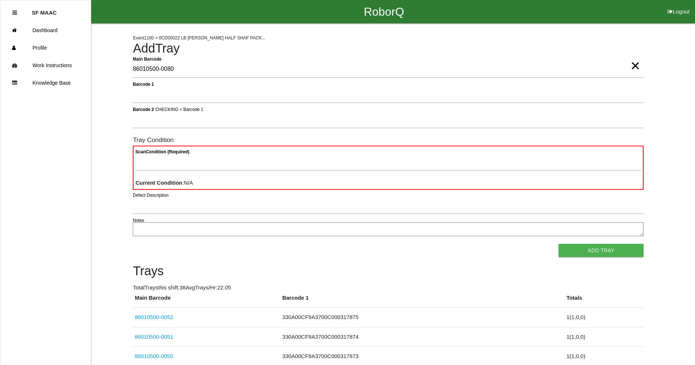
type Barcode "86010500-0080"
click at [630, 66] on span "×" at bounding box center [634, 58] width 9 height 15
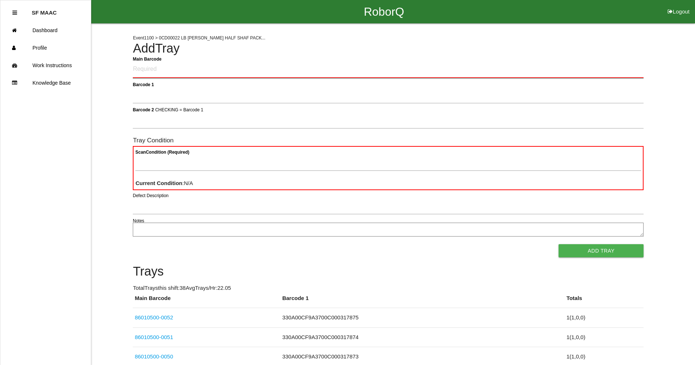
click at [629, 70] on Barcode "Main Barcode" at bounding box center [388, 69] width 511 height 17
type Barcode "86010500-0080"
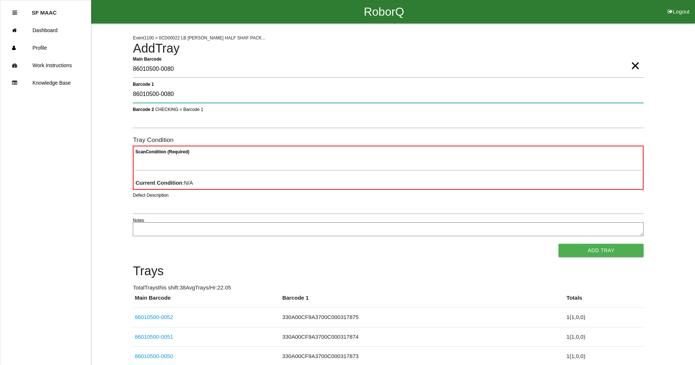
type 1 "86010500-0080"
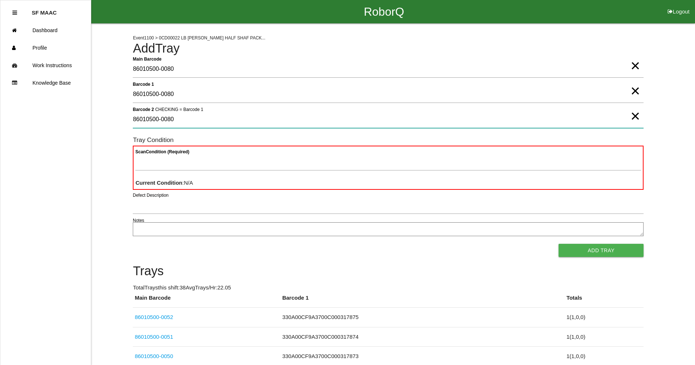
type 2 "86010500-0080"
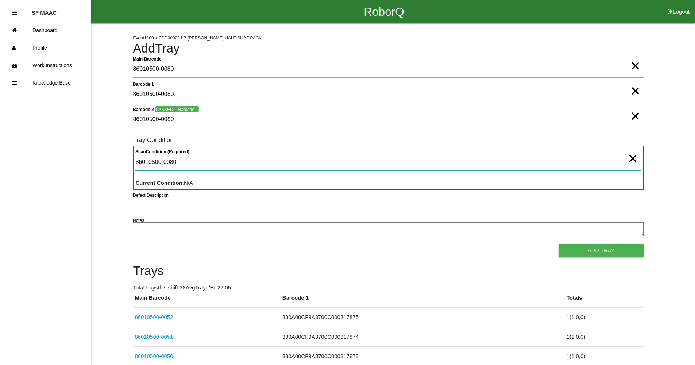
type Condition "86010500-0080"
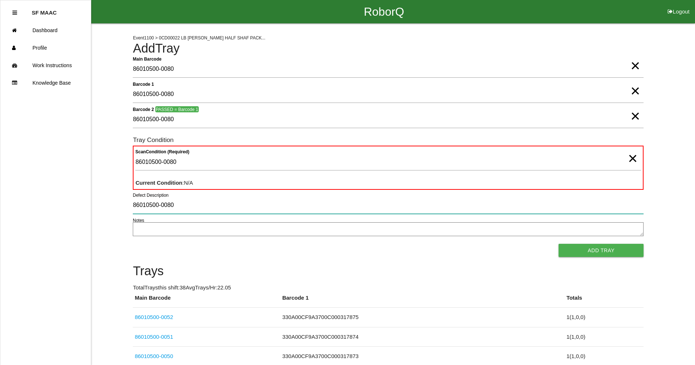
type input "86010500-0080"
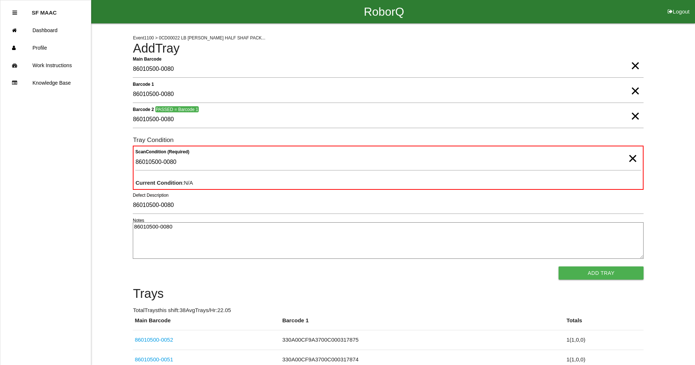
type textarea "86010500-0080"
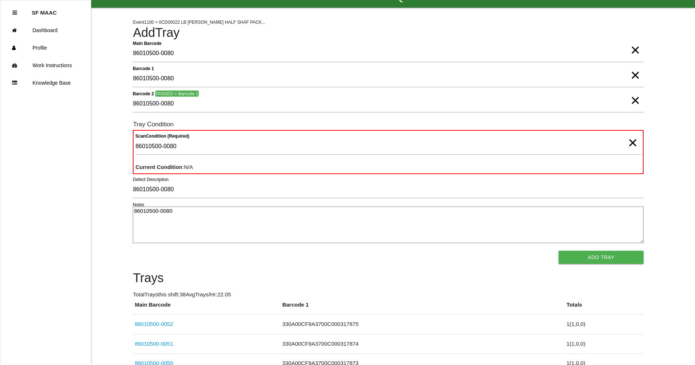
scroll to position [11, 0]
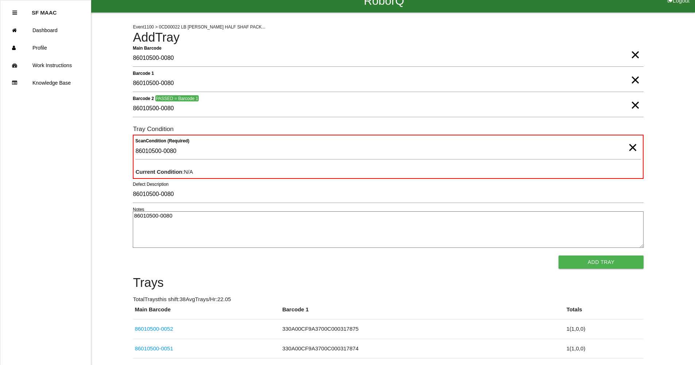
click at [634, 55] on span "×" at bounding box center [634, 47] width 9 height 15
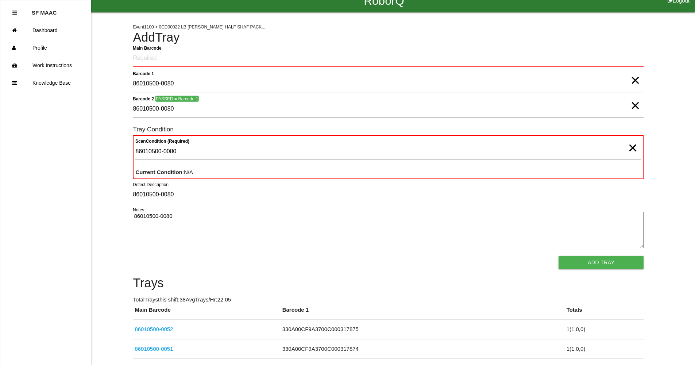
click at [635, 80] on span "×" at bounding box center [634, 73] width 9 height 15
click at [632, 101] on span "×" at bounding box center [634, 98] width 9 height 15
click at [634, 148] on span "×" at bounding box center [632, 140] width 9 height 15
click at [291, 183] on form "Main Barcode Barcode 1 Barcode 2 CHECKING = Barcode 1 Tray Condition Scan Condi…" at bounding box center [388, 159] width 511 height 219
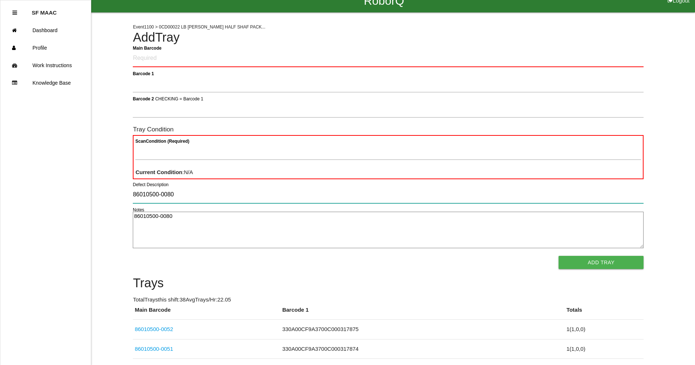
click at [186, 195] on input "86010500-0080" at bounding box center [388, 194] width 511 height 17
type input "8"
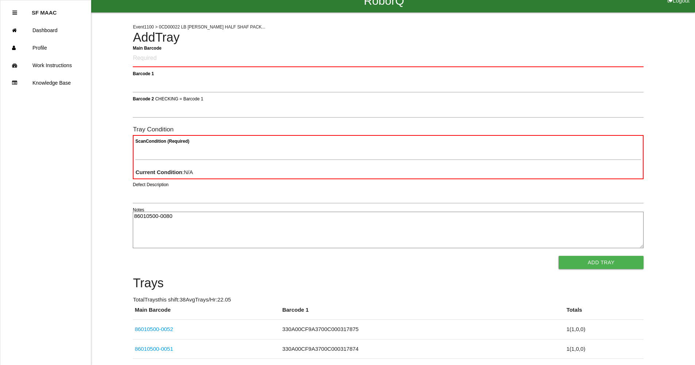
click at [178, 221] on textarea "86010500-0080" at bounding box center [388, 230] width 511 height 36
type textarea "8"
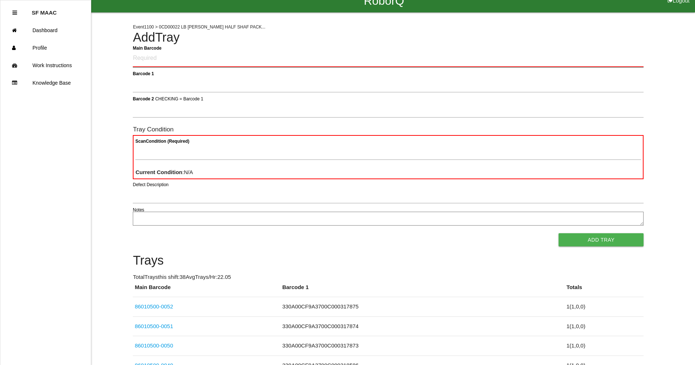
click at [142, 59] on Barcode "Main Barcode" at bounding box center [388, 58] width 511 height 17
